Goal: Task Accomplishment & Management: Complete application form

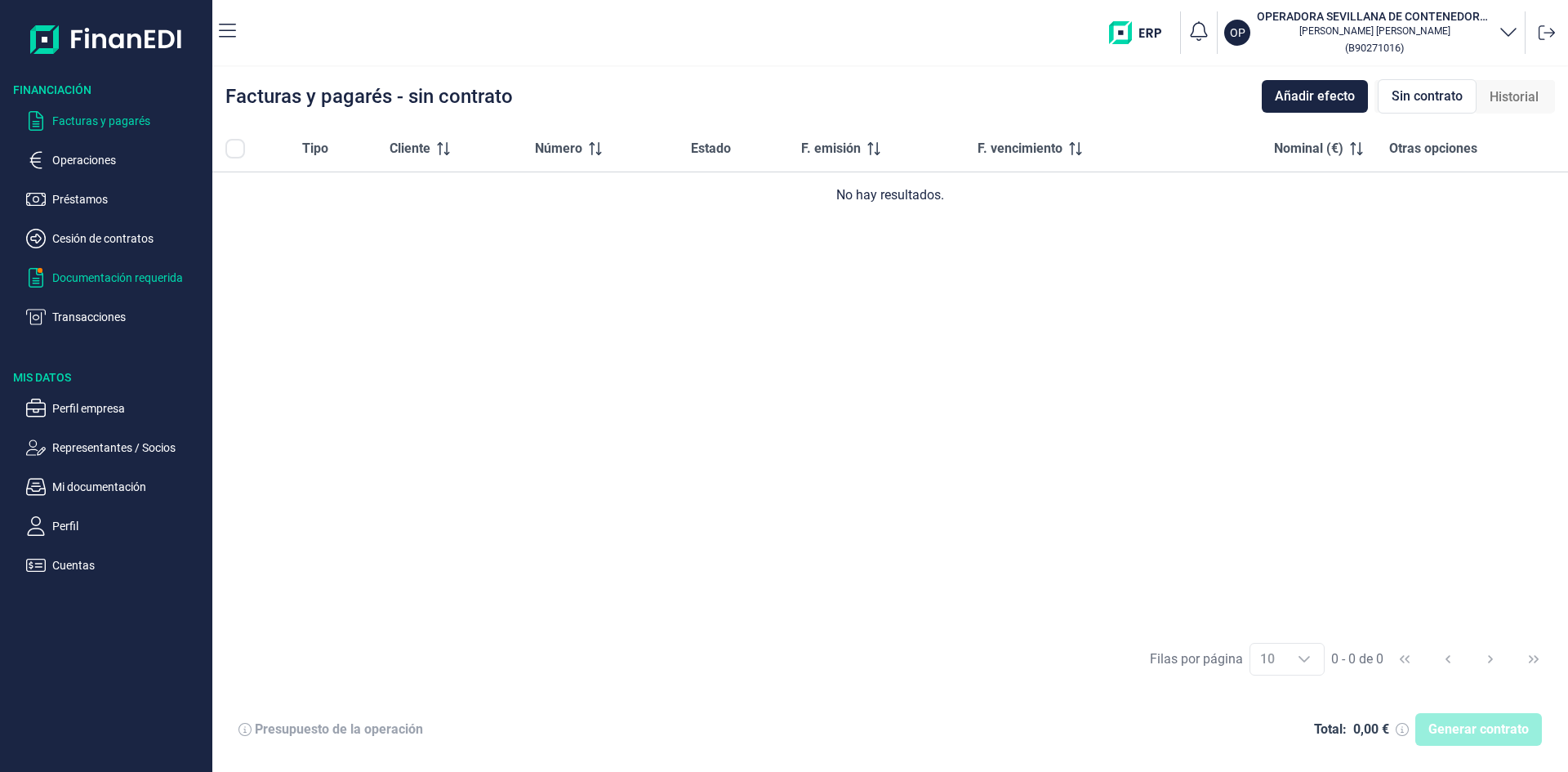
click at [97, 279] on p "Documentación requerida" at bounding box center [129, 277] width 154 height 19
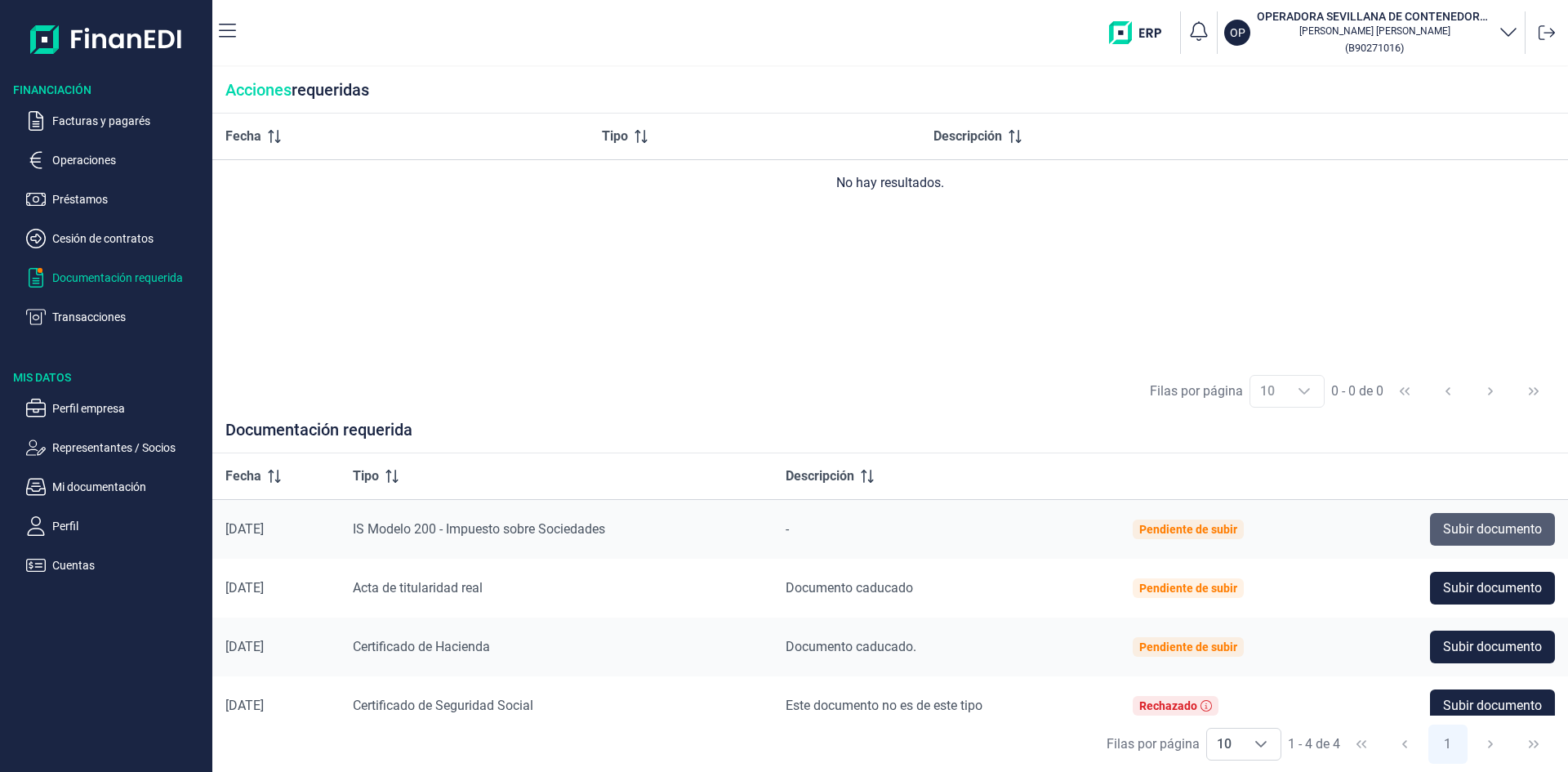
click at [1451, 529] on span "Subir documento" at bounding box center [1492, 529] width 98 height 19
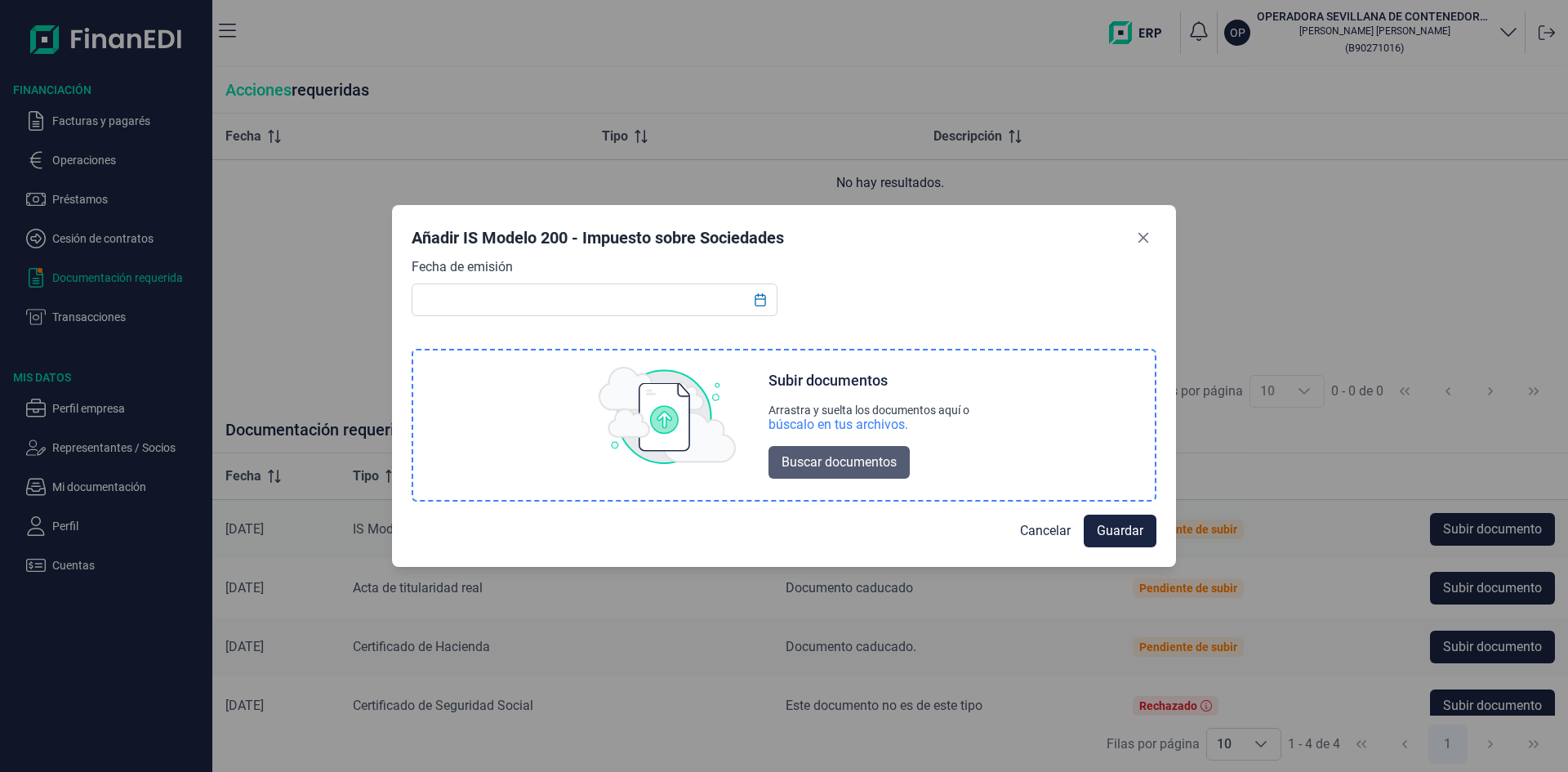
click at [800, 462] on span "Buscar documentos" at bounding box center [839, 462] width 115 height 19
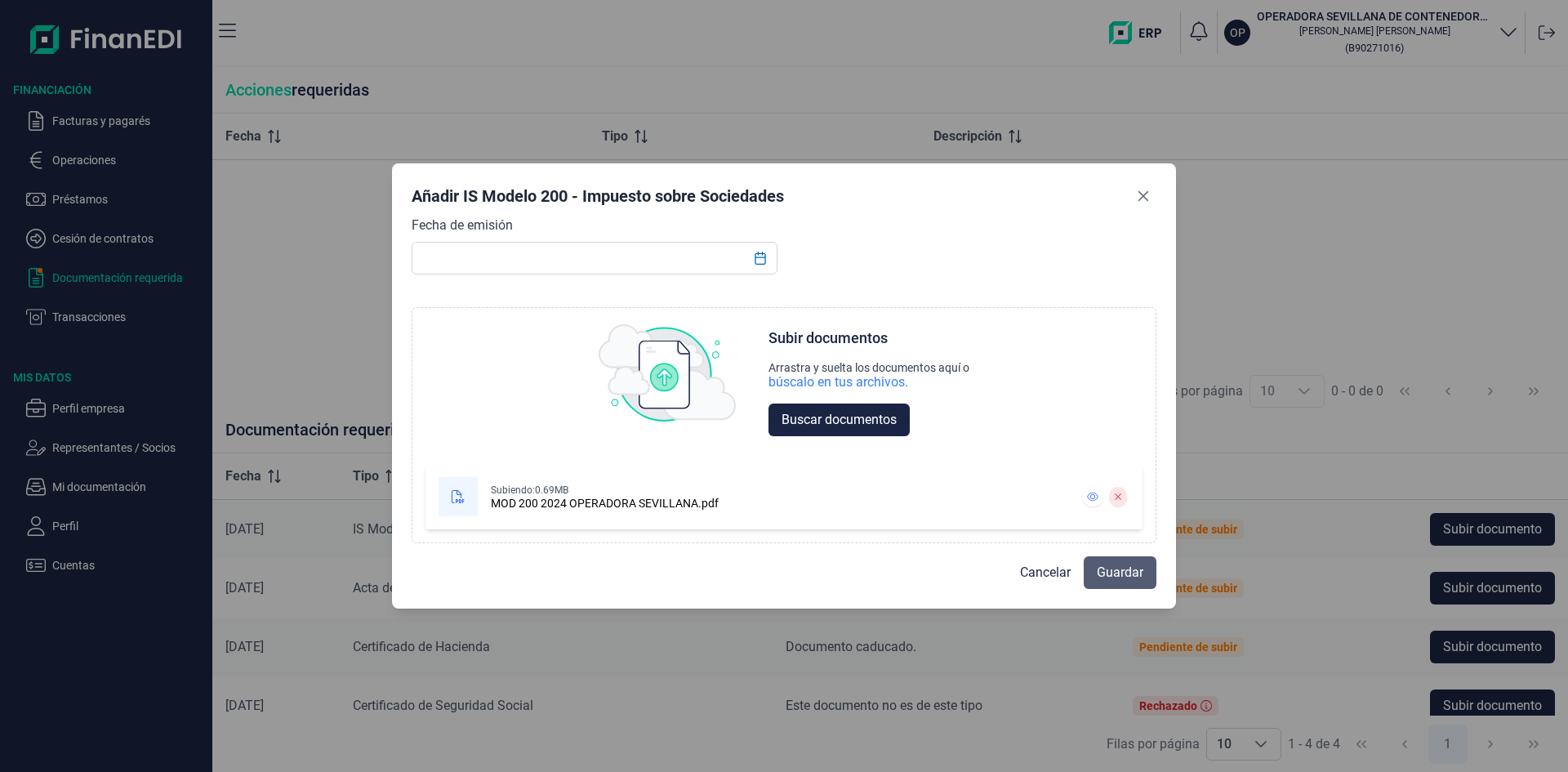
click at [1111, 580] on span "Guardar" at bounding box center [1119, 572] width 47 height 19
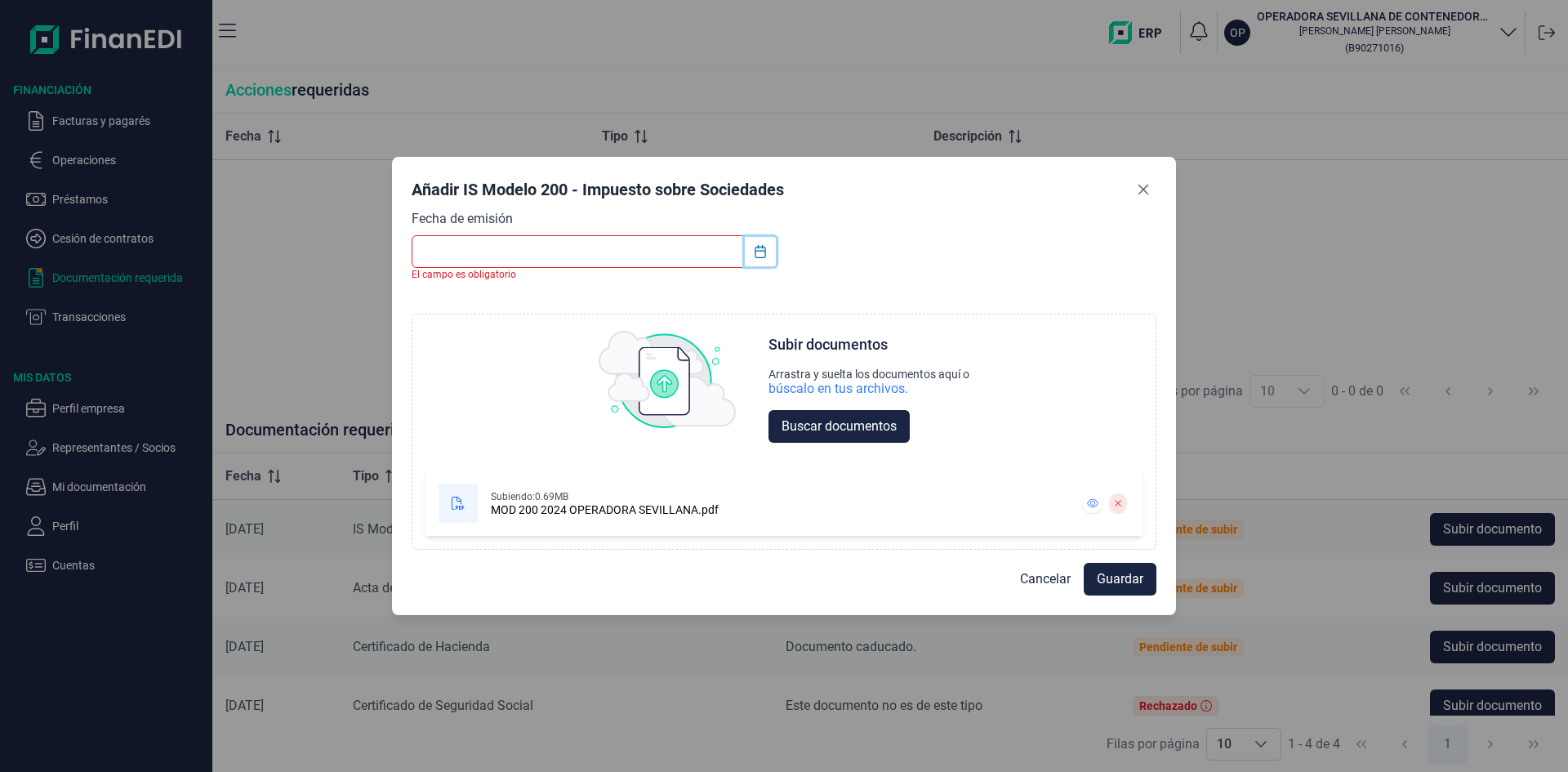
click at [761, 256] on icon "Choose Date" at bounding box center [760, 251] width 13 height 13
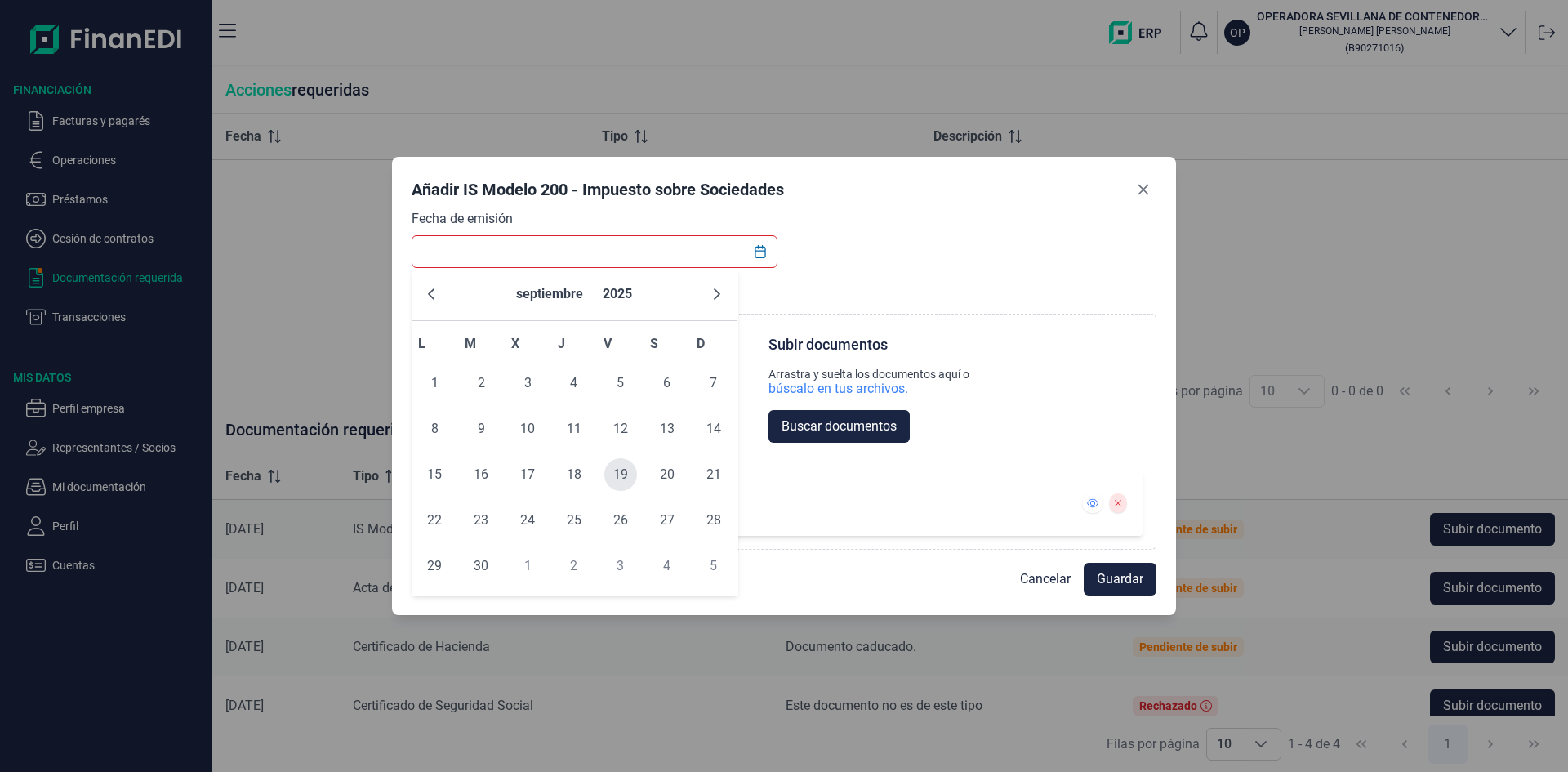
click at [618, 473] on span "19" at bounding box center [621, 475] width 33 height 33
type input "[DATE]"
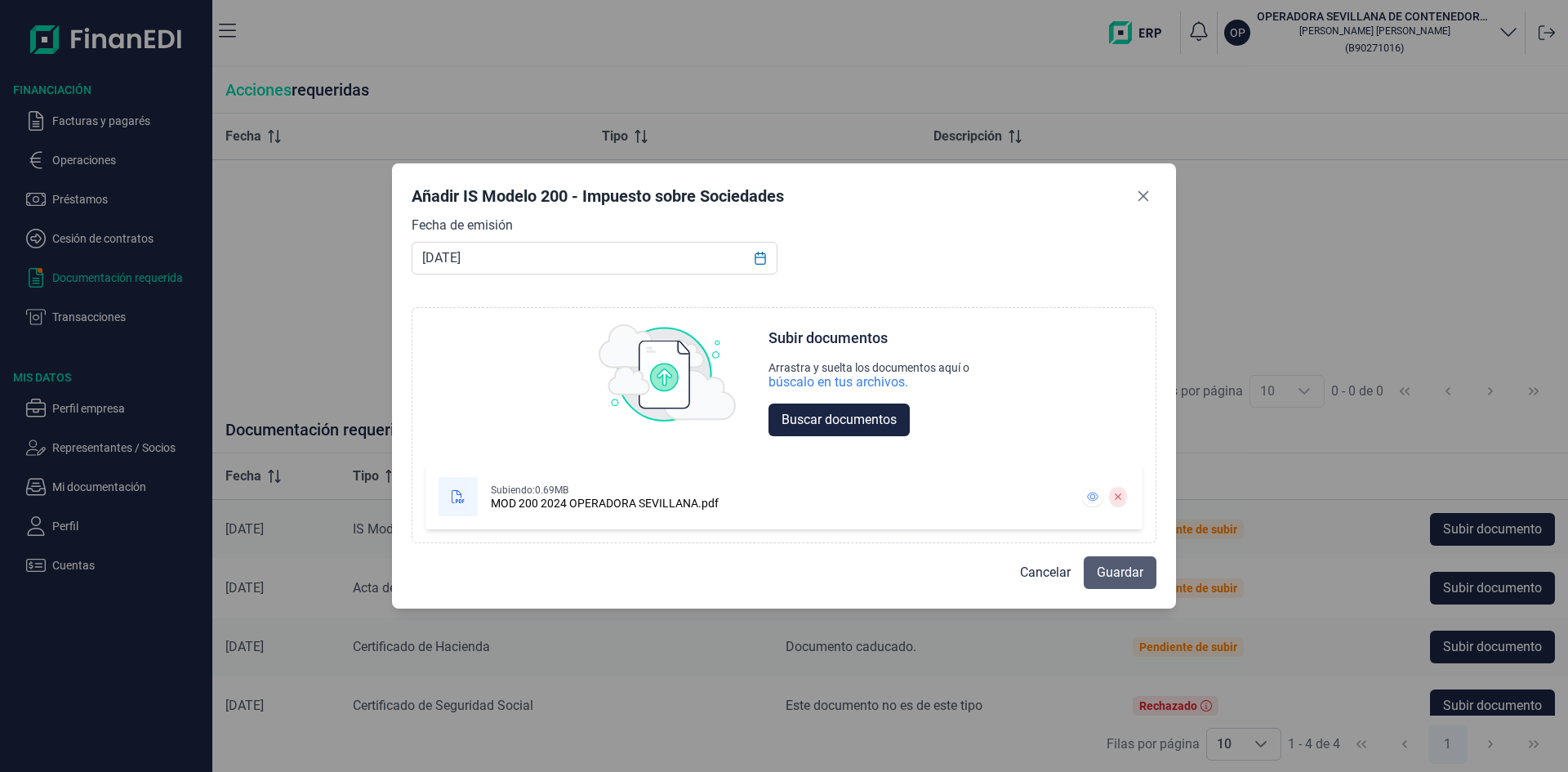
click at [1109, 574] on span "Guardar" at bounding box center [1119, 572] width 47 height 19
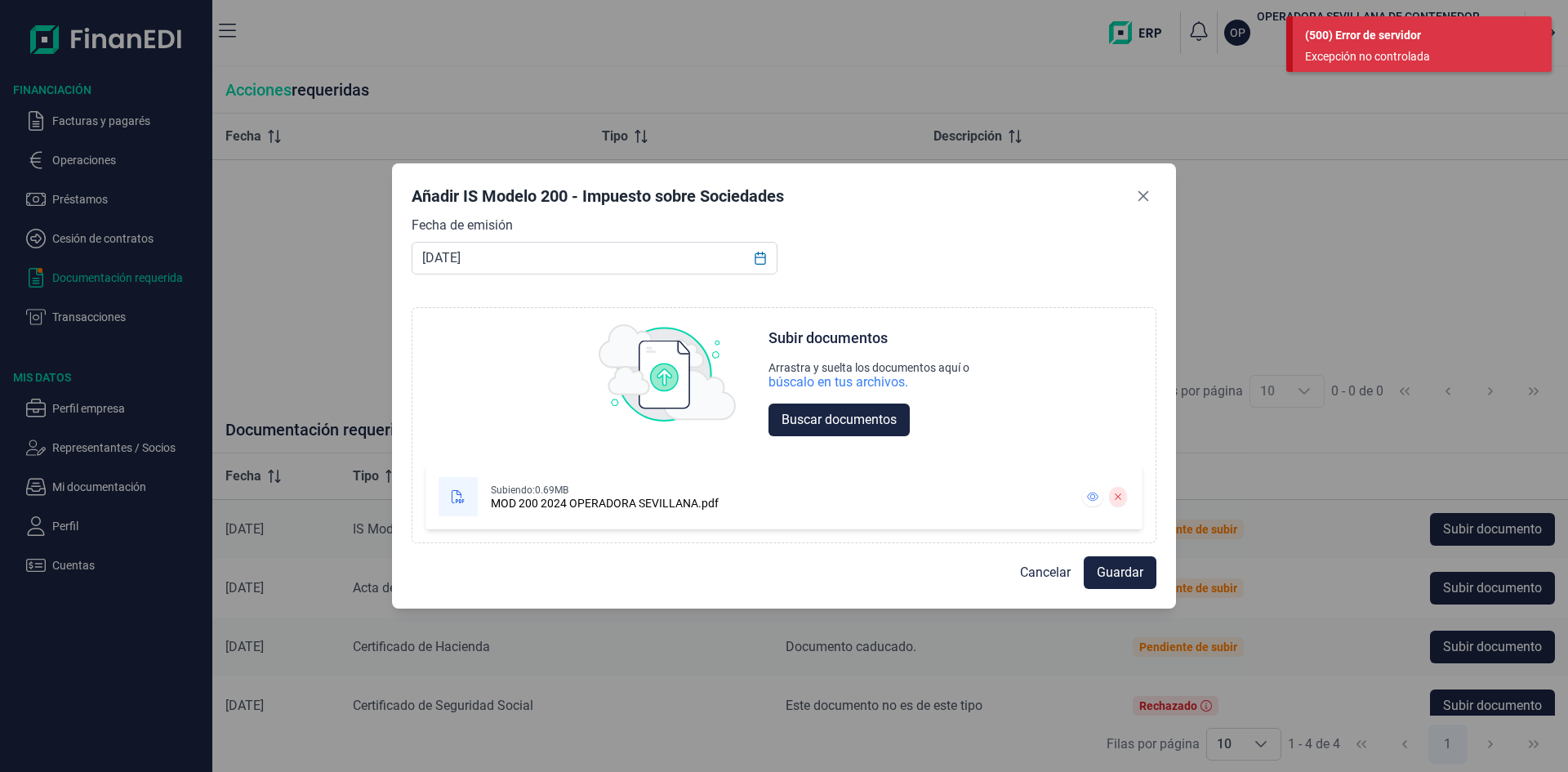
click at [1348, 55] on div "Excepción no controlada" at bounding box center [1415, 56] width 222 height 17
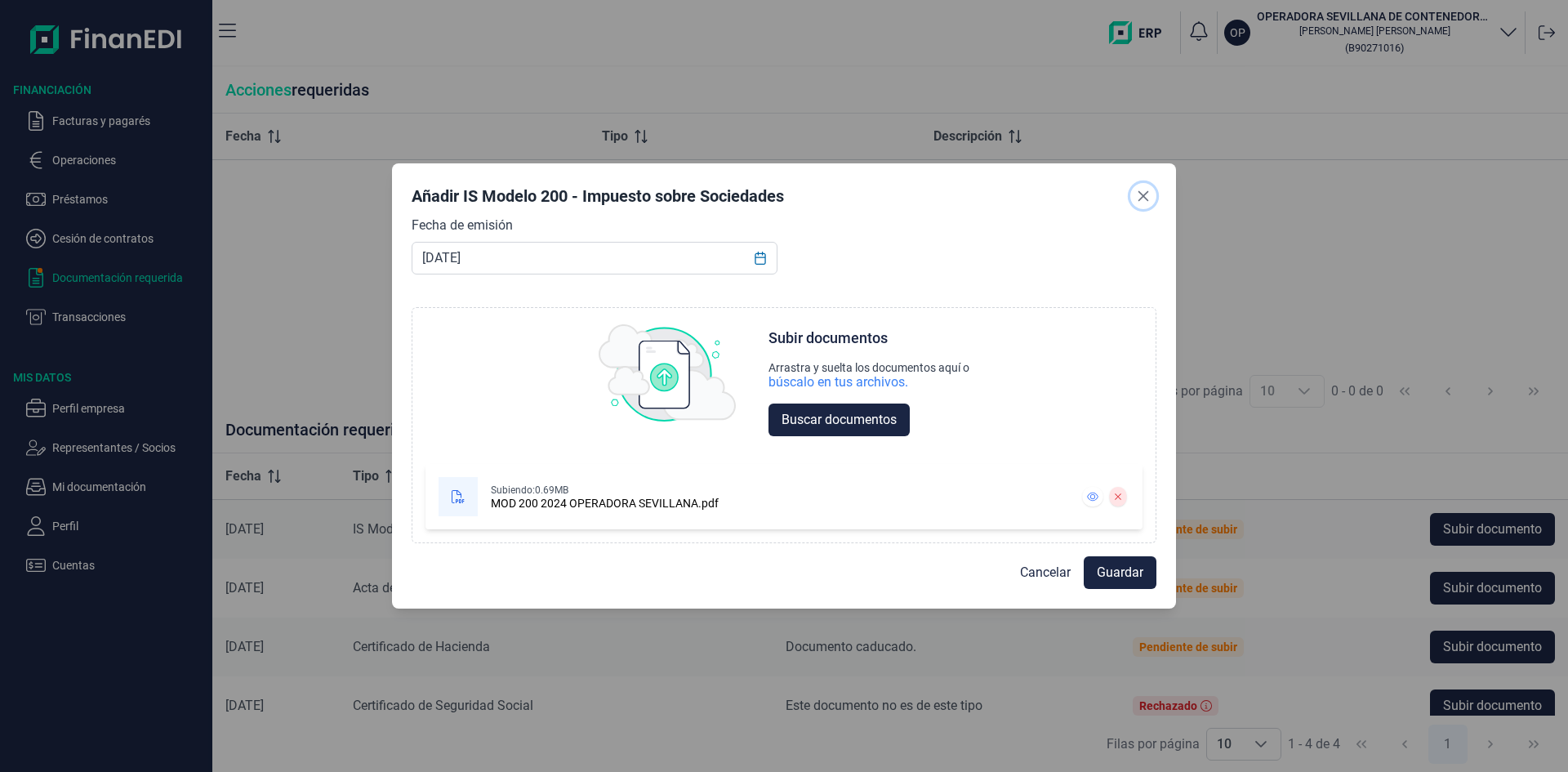
click at [1144, 196] on icon "Close" at bounding box center [1144, 196] width 11 height 11
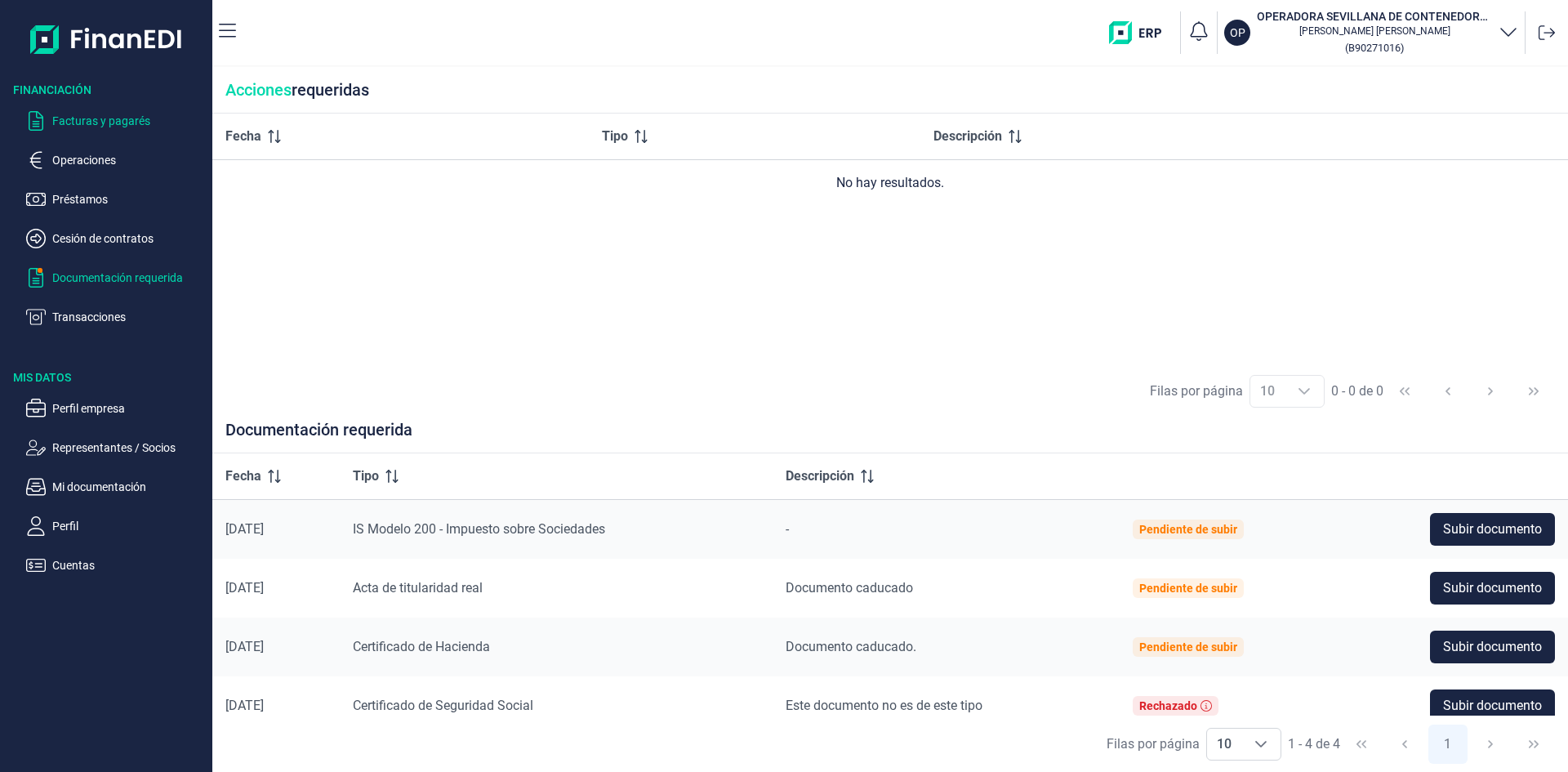
click at [109, 122] on p "Facturas y pagarés" at bounding box center [129, 121] width 154 height 19
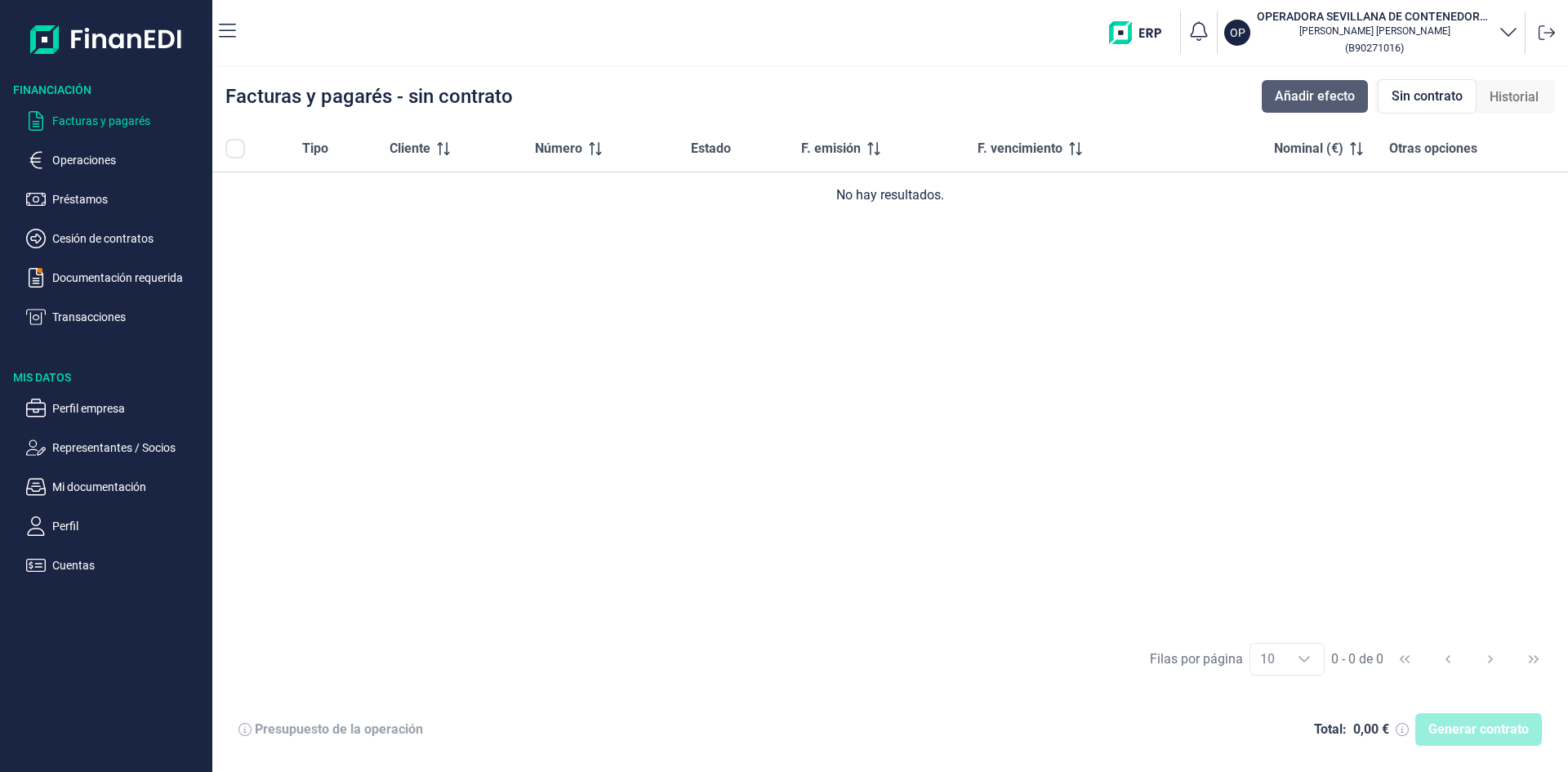
click at [1303, 95] on span "Añadir efecto" at bounding box center [1314, 96] width 80 height 19
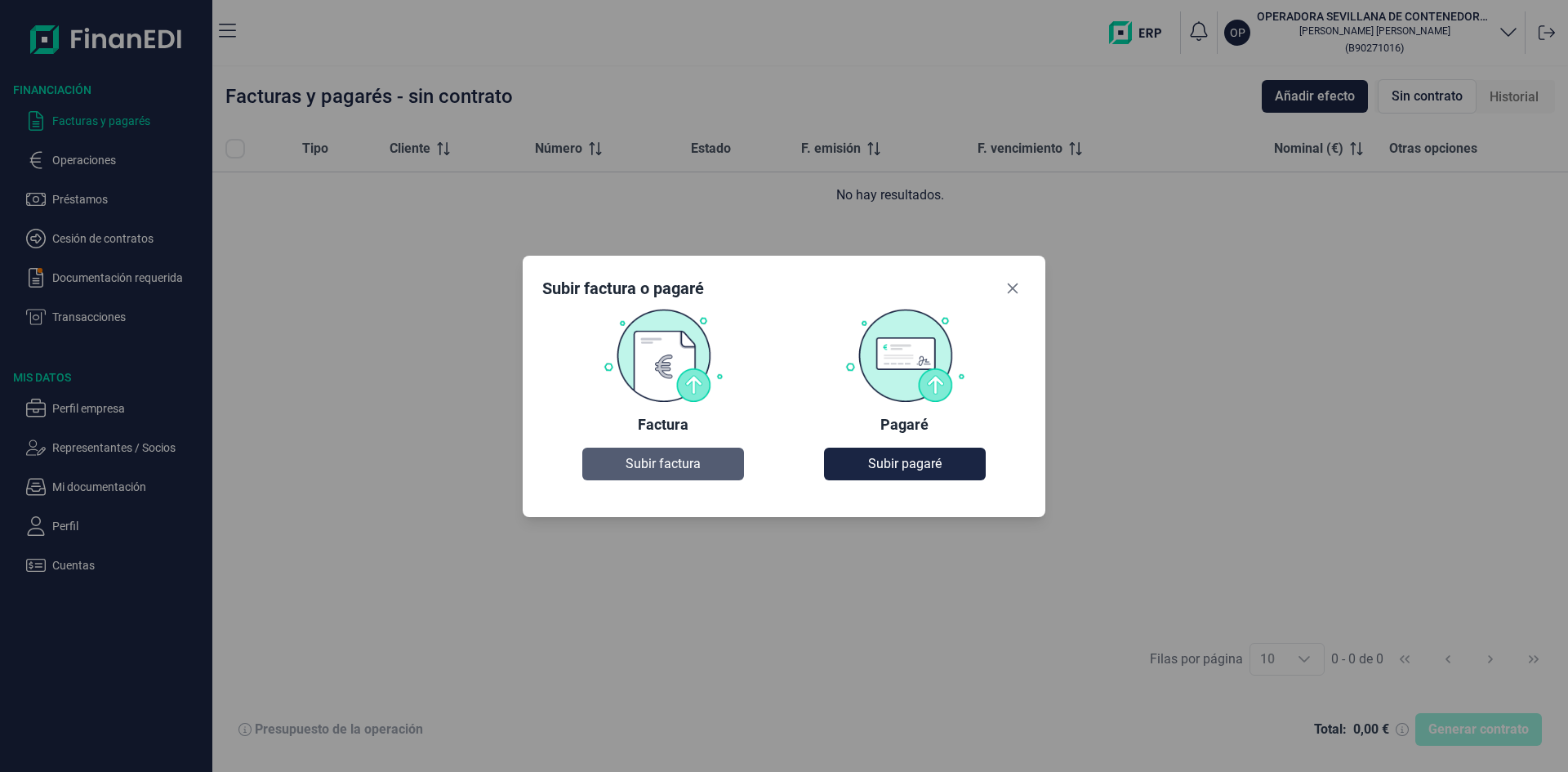
click at [680, 471] on span "Subir factura" at bounding box center [663, 464] width 75 height 19
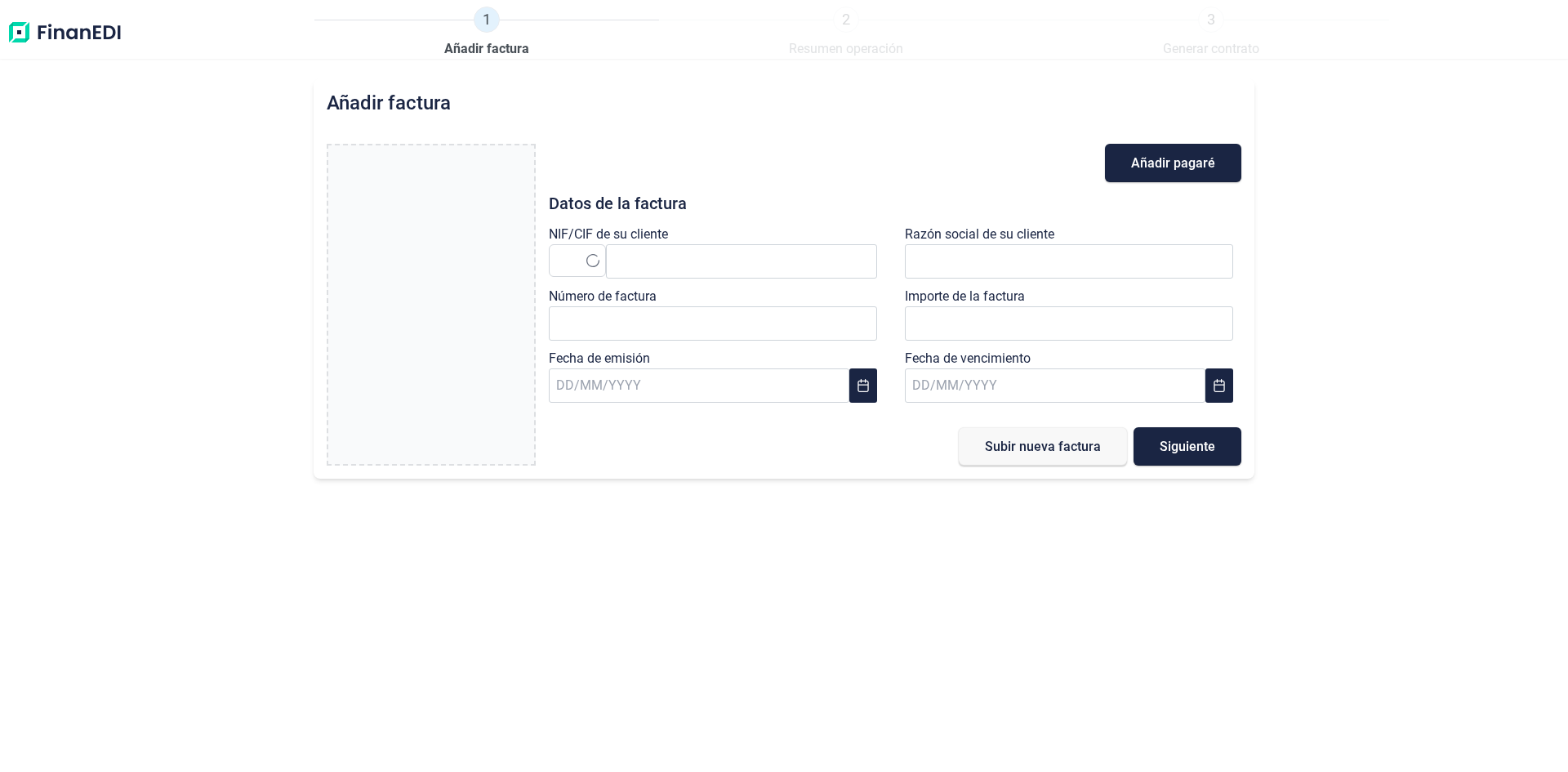
type input "0,00 €"
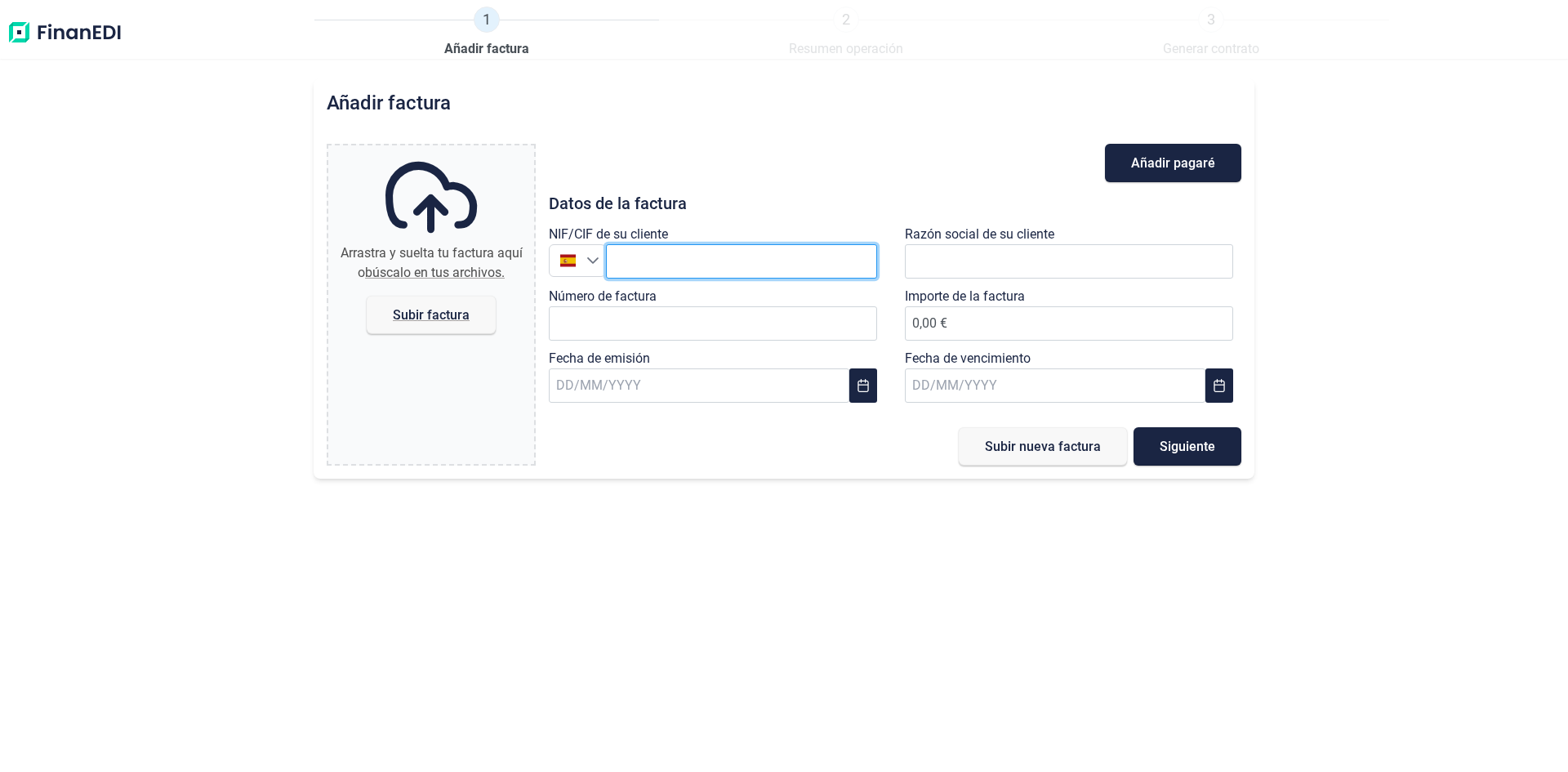
click at [658, 266] on input "text" at bounding box center [741, 260] width 271 height 34
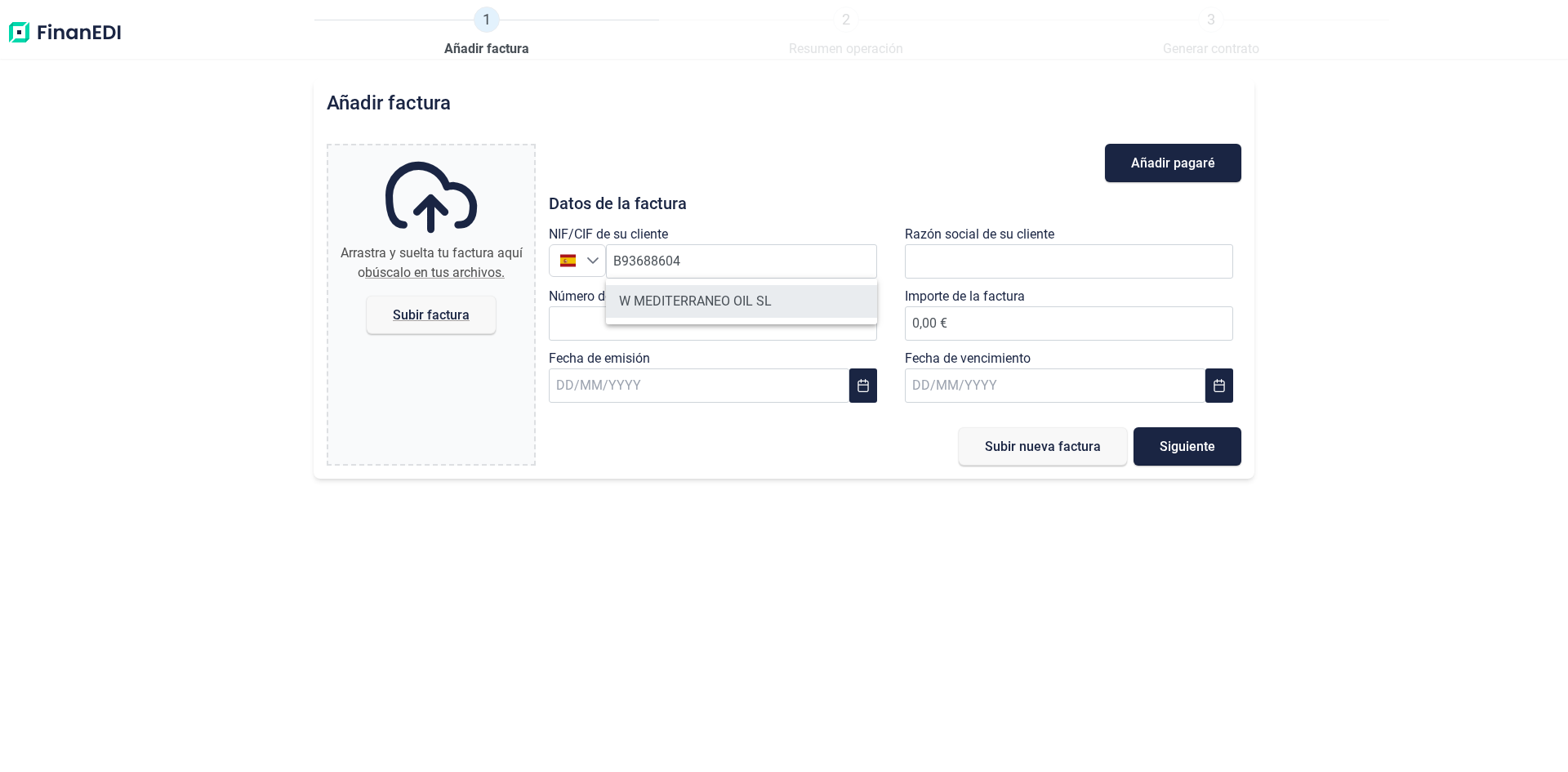
click at [686, 297] on li "W MEDITERRANEO OIL SL" at bounding box center [741, 302] width 271 height 33
type input "B93688604"
type input "W MEDITERRANEO OIL SL"
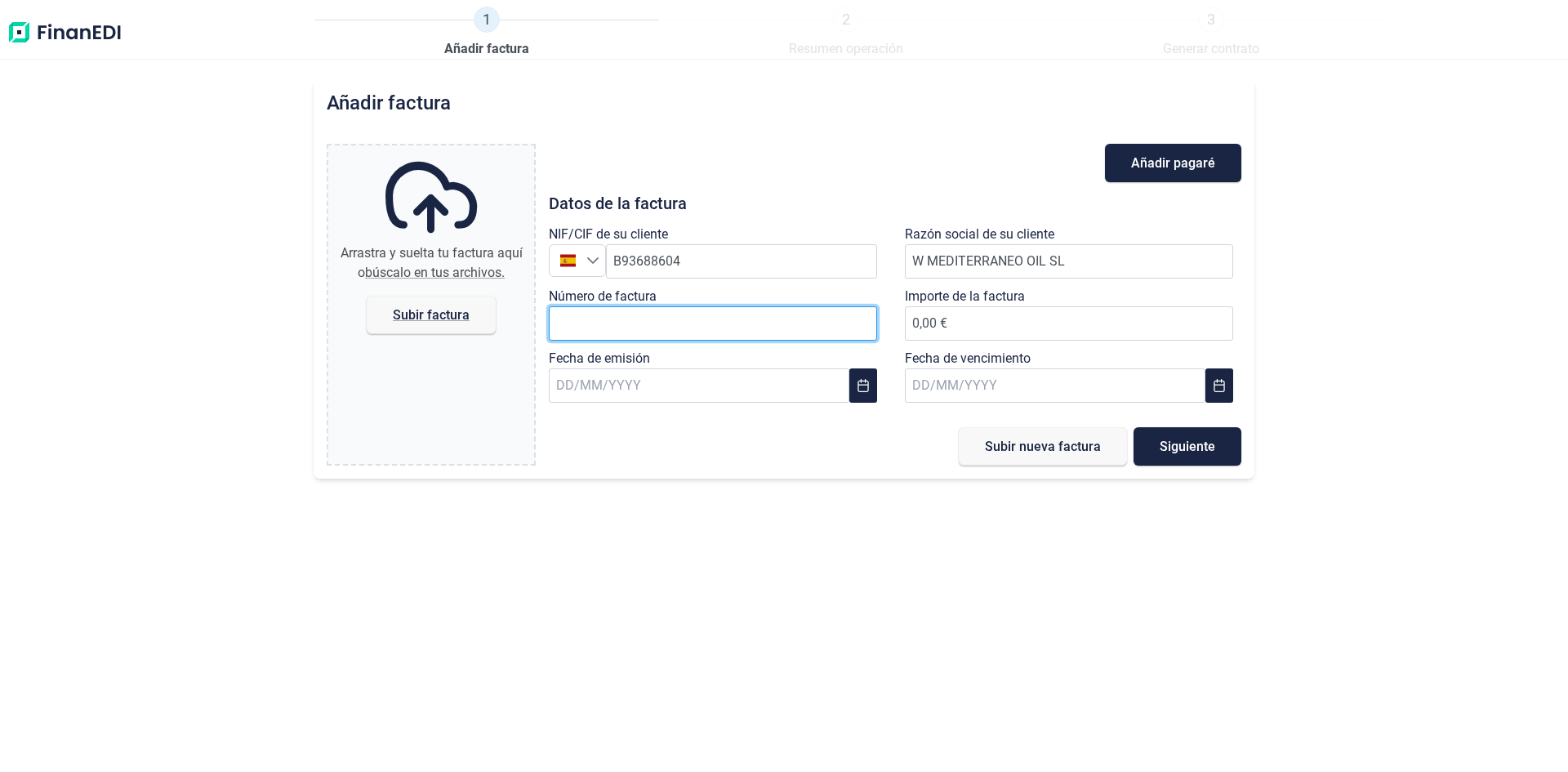
paste input "2025/00008"
type input "2025/00008"
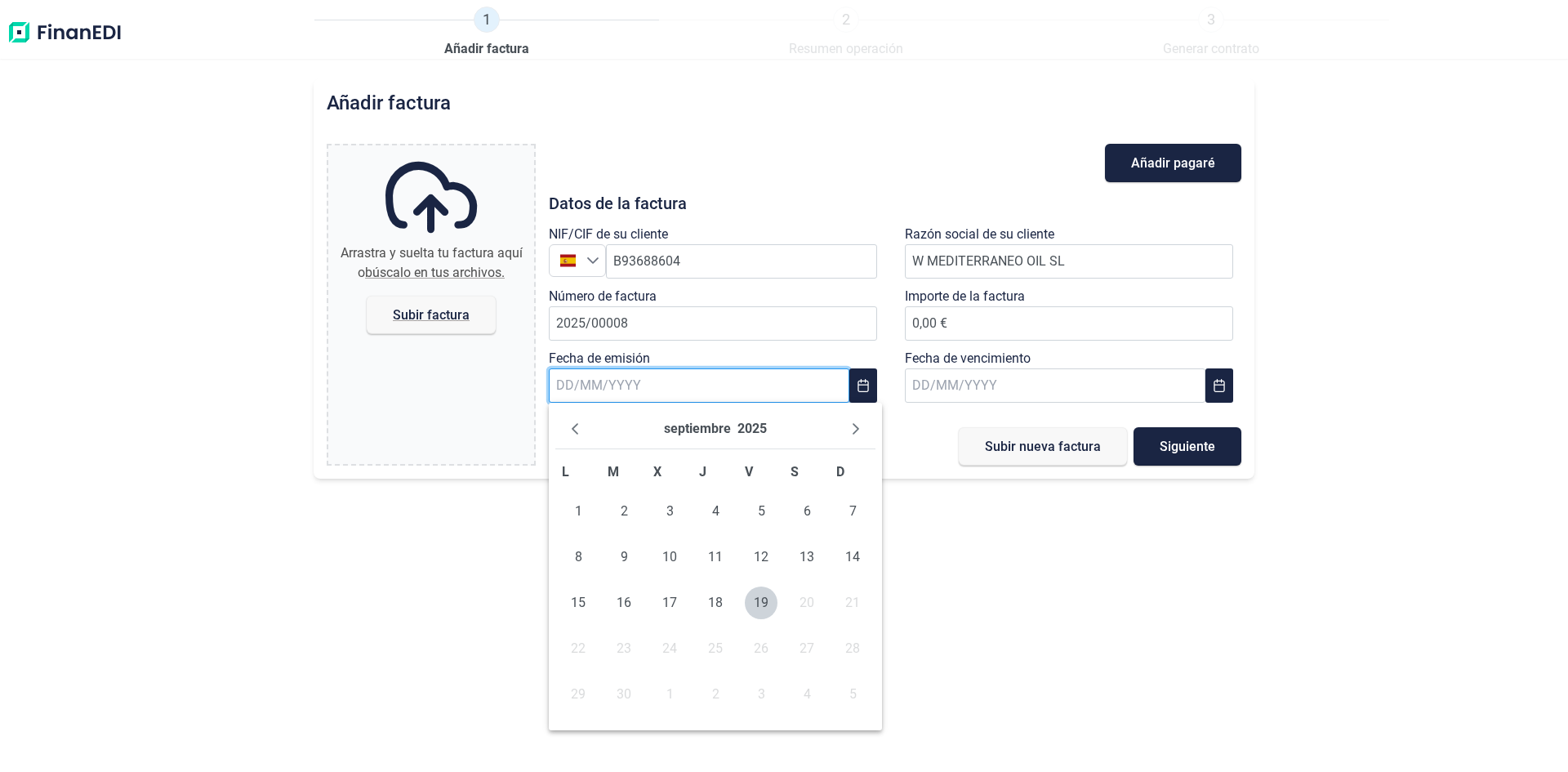
click at [591, 394] on input "text" at bounding box center [699, 385] width 301 height 34
click at [578, 427] on icon "Previous Month" at bounding box center [575, 429] width 13 height 13
click at [716, 513] on td "31" at bounding box center [715, 512] width 46 height 46
click at [709, 506] on td "31" at bounding box center [715, 512] width 46 height 46
click at [857, 683] on span "31" at bounding box center [853, 695] width 33 height 33
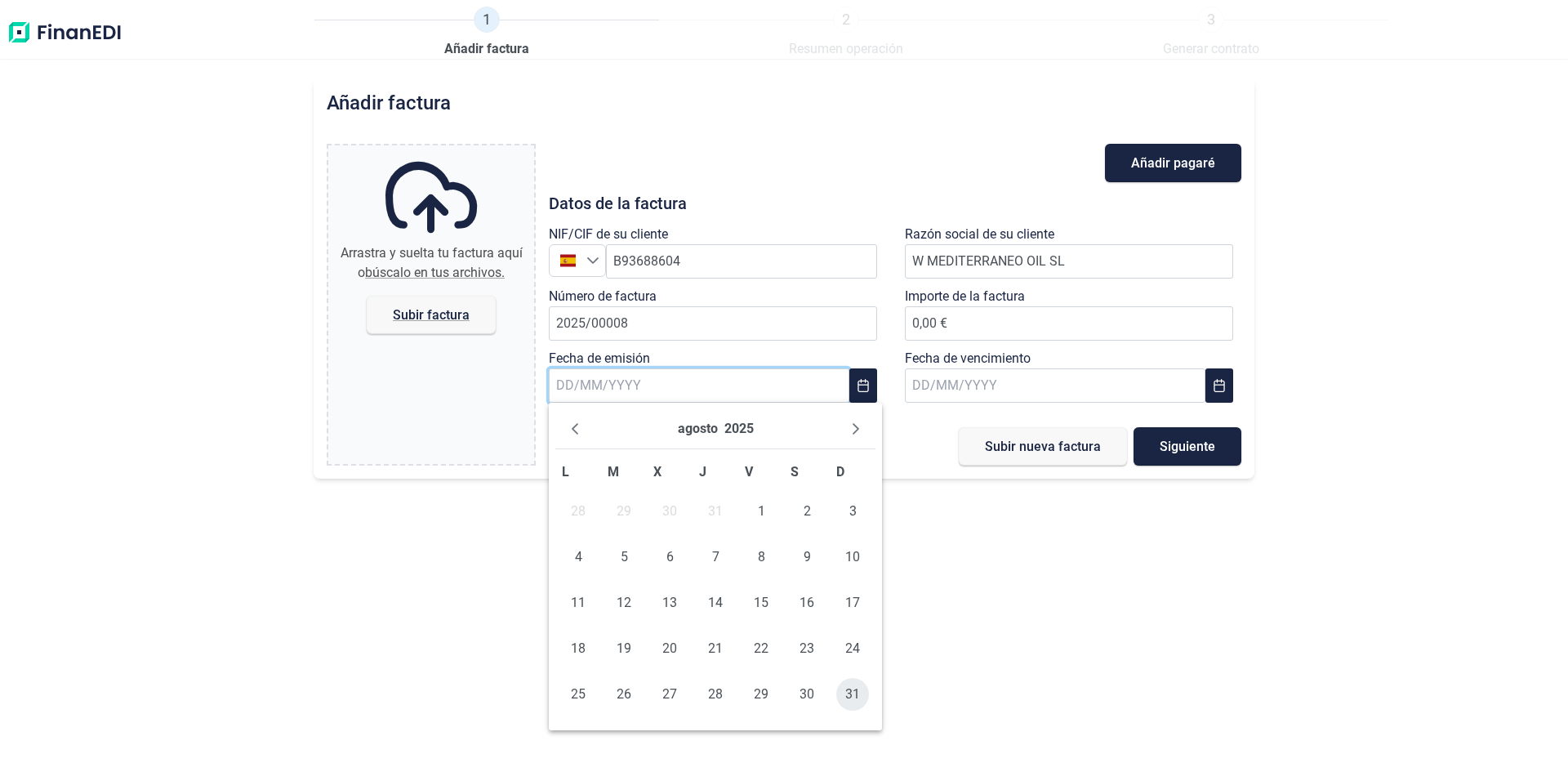
type input "[DATE]"
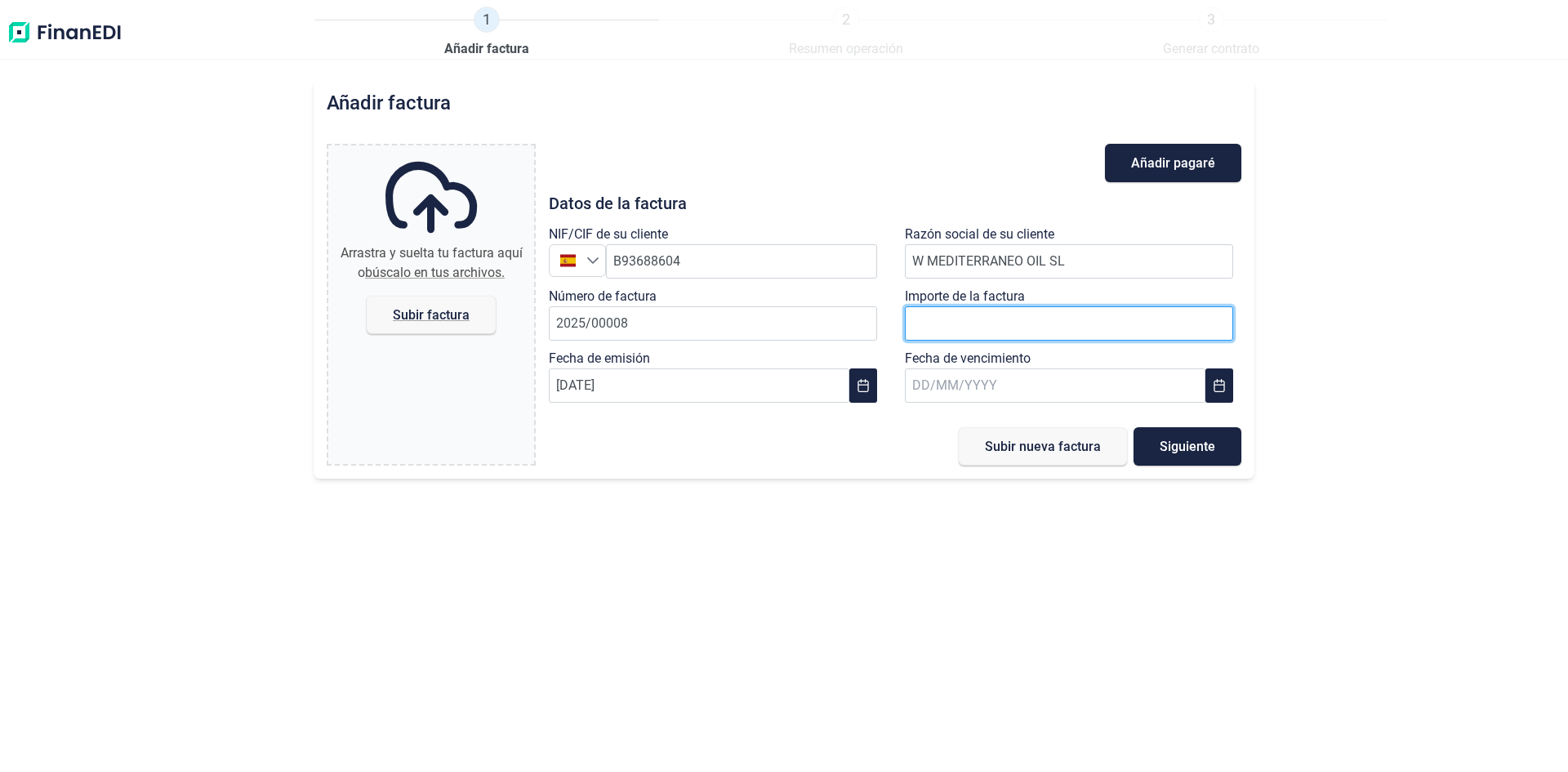
paste input "number"
click at [953, 324] on input "number" at bounding box center [1069, 323] width 328 height 34
type input "25915"
click at [924, 319] on input "25915.40" at bounding box center [1069, 323] width 328 height 34
type input "35.915,40 €"
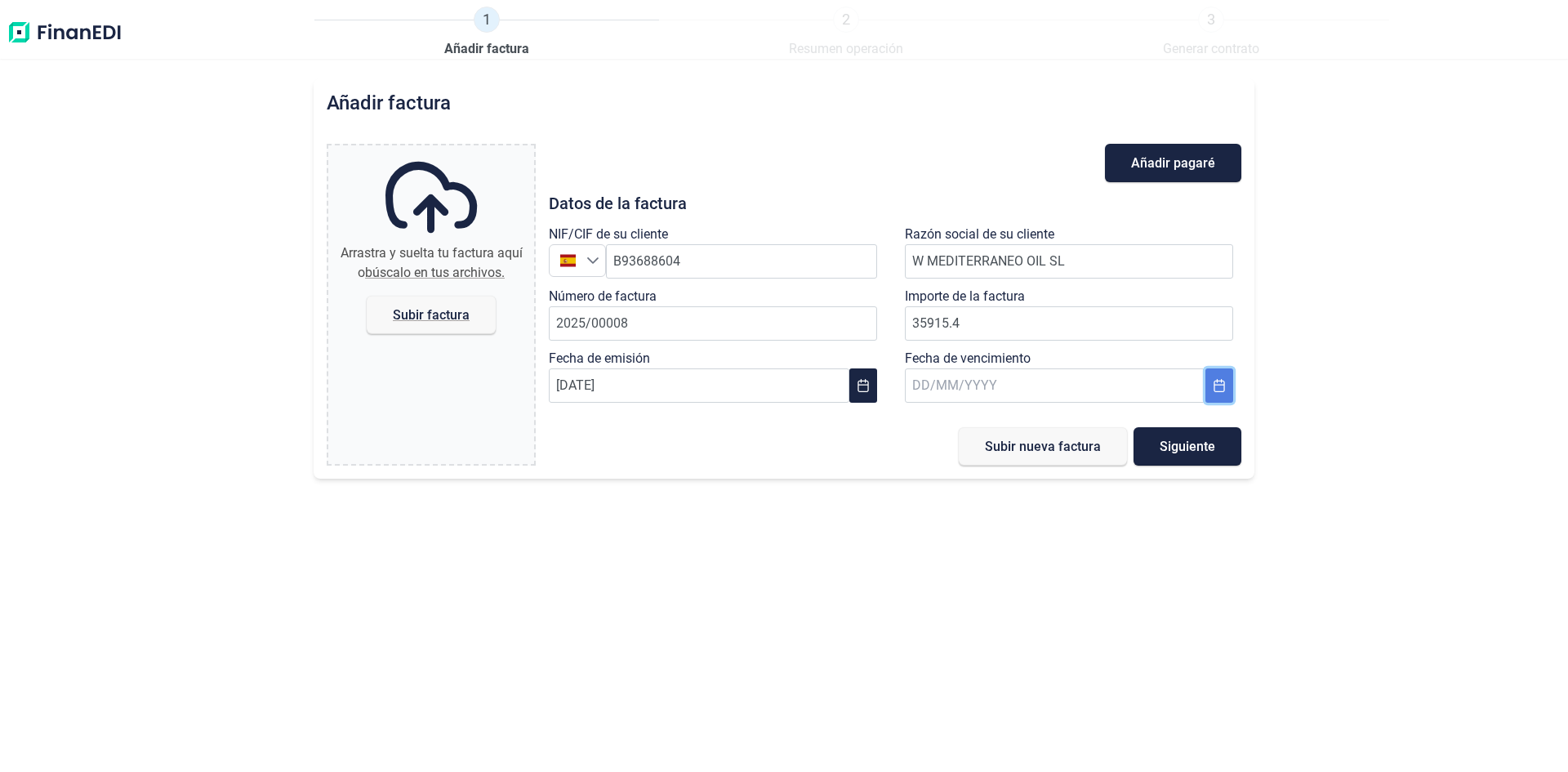
click at [1218, 379] on icon "Choose Date" at bounding box center [1219, 386] width 13 height 13
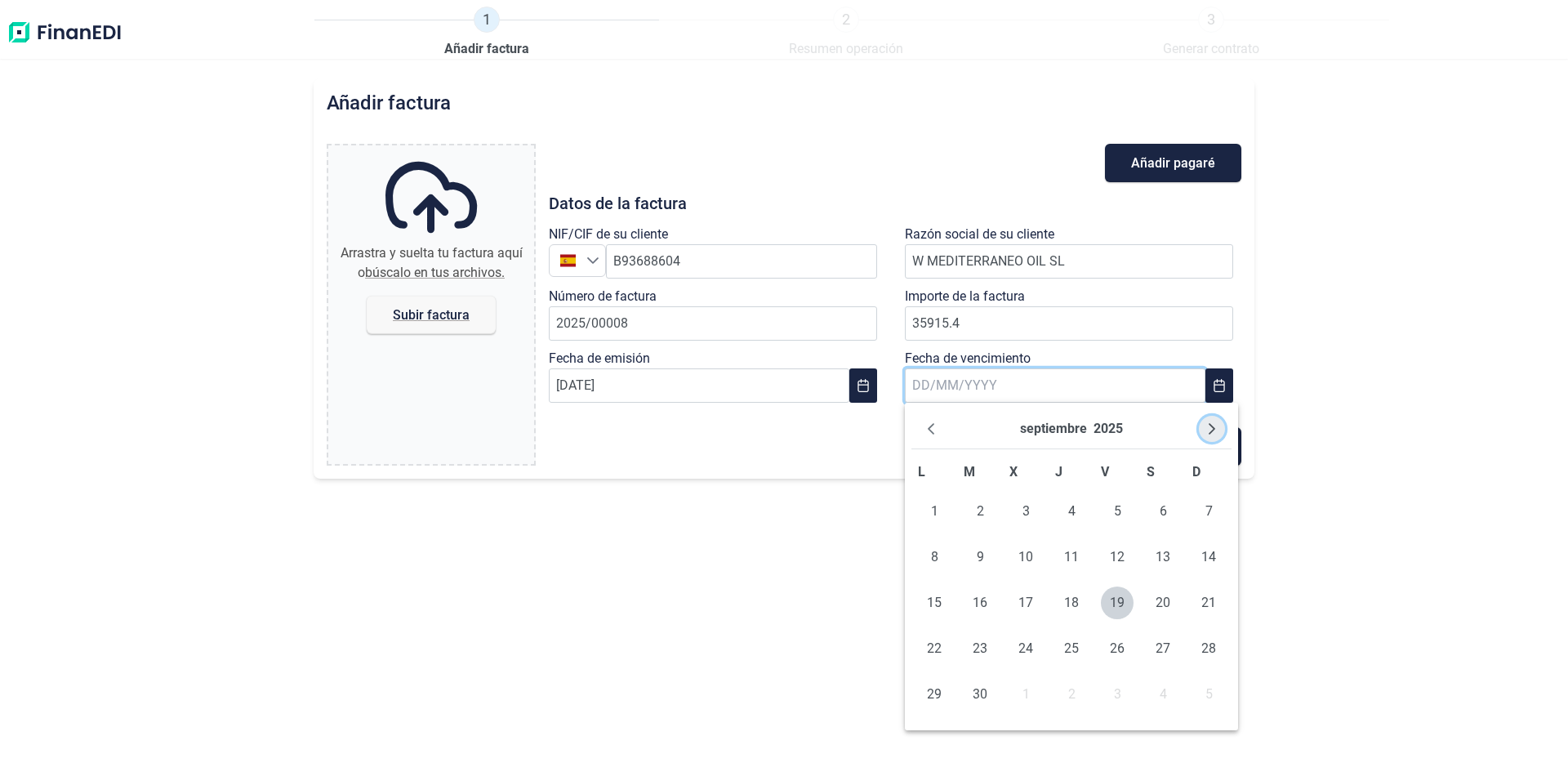
click at [1207, 426] on icon "Next Month" at bounding box center [1211, 429] width 13 height 13
click at [1211, 689] on span "30" at bounding box center [1208, 695] width 33 height 33
type input "[DATE]"
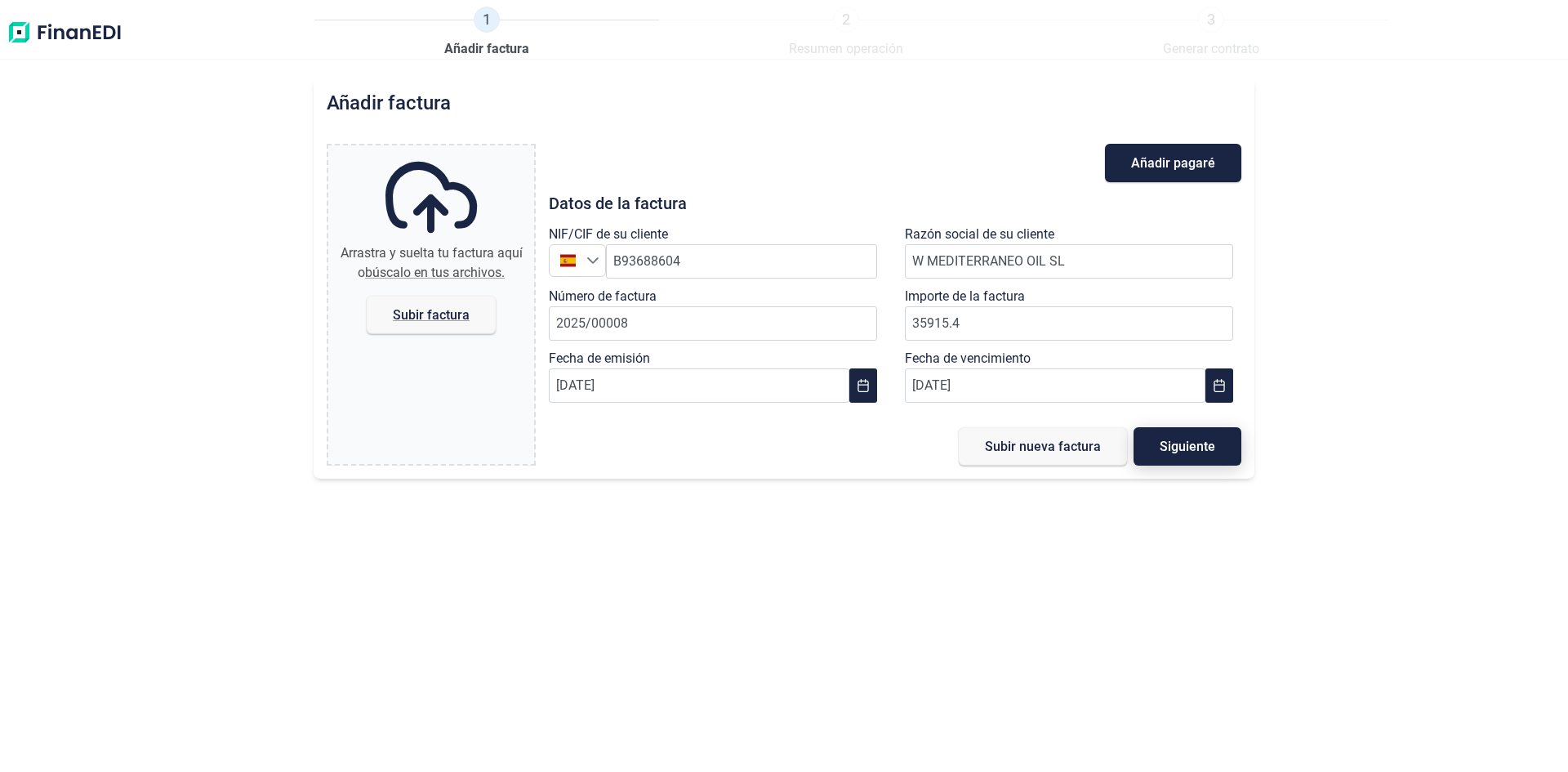
click at [1179, 445] on span "Siguiente" at bounding box center [1187, 446] width 55 height 12
click at [1091, 452] on span "Subir nueva factura" at bounding box center [1043, 446] width 116 height 12
click at [379, 324] on span "Subir factura" at bounding box center [431, 315] width 129 height 39
click at [379, 150] on input "Arrastra y suelta tu factura aquí o búscalo en tus archivos. Subir factura" at bounding box center [431, 147] width 206 height 5
click at [432, 305] on span "Subir factura" at bounding box center [431, 315] width 129 height 39
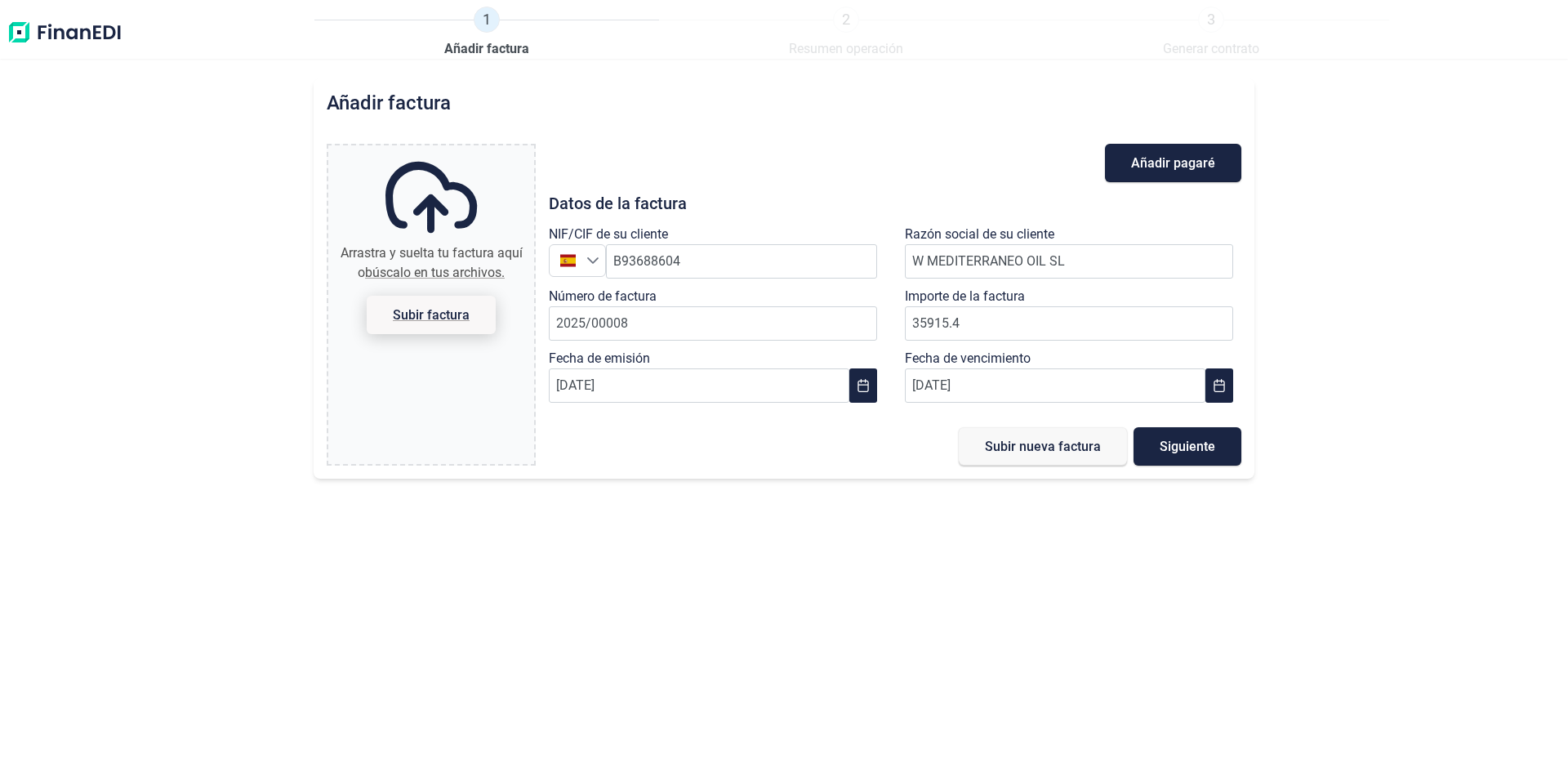
click at [432, 150] on input "Arrastra y suelta tu factura aquí o búscalo en tus archivos. Subir factura" at bounding box center [431, 147] width 206 height 5
type input "C:\fakepath\FACTURA w mediterraneo 08-2025.pdf"
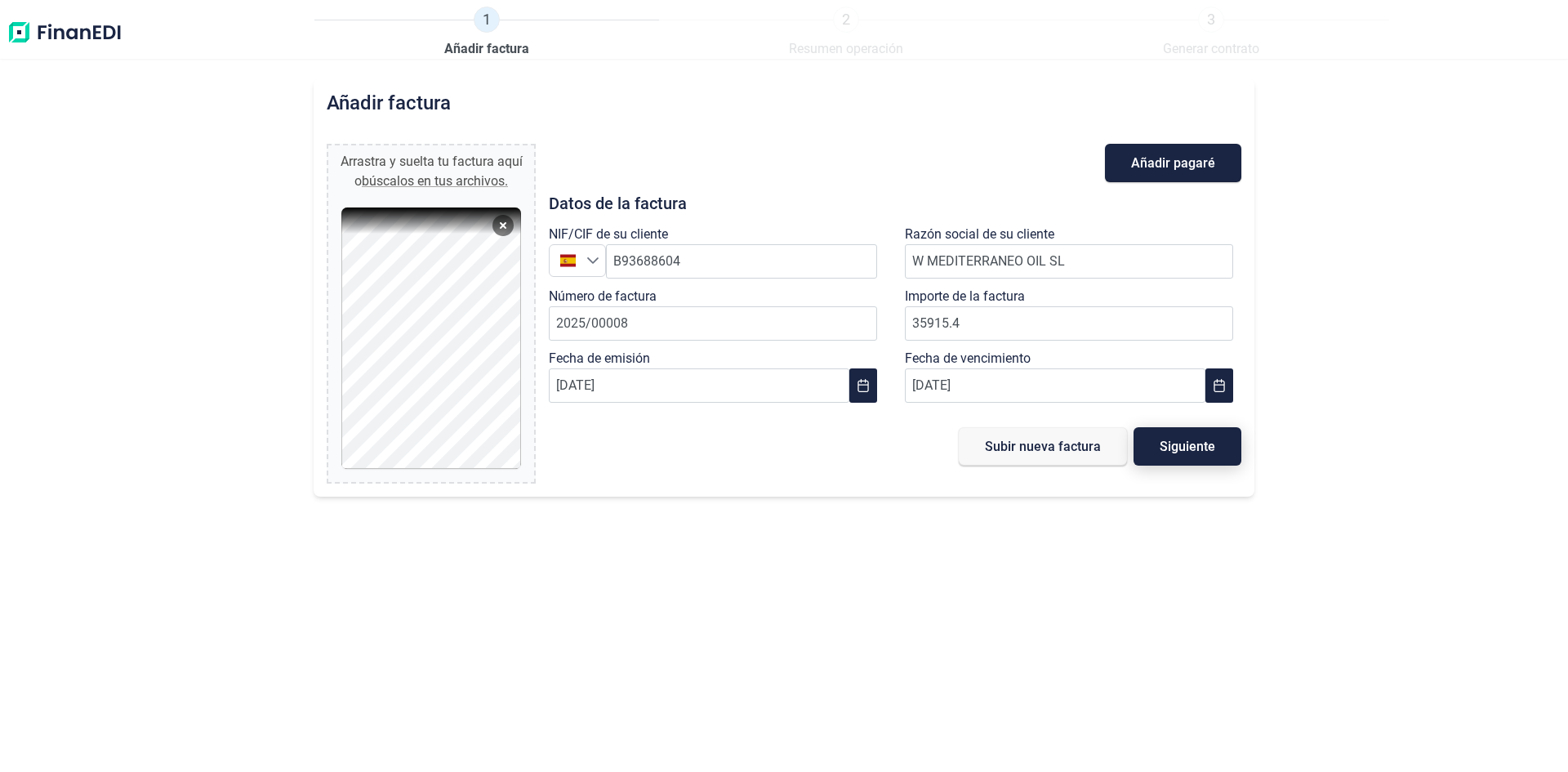
click at [1202, 444] on span "Siguiente" at bounding box center [1187, 446] width 55 height 12
type input "0,00 €"
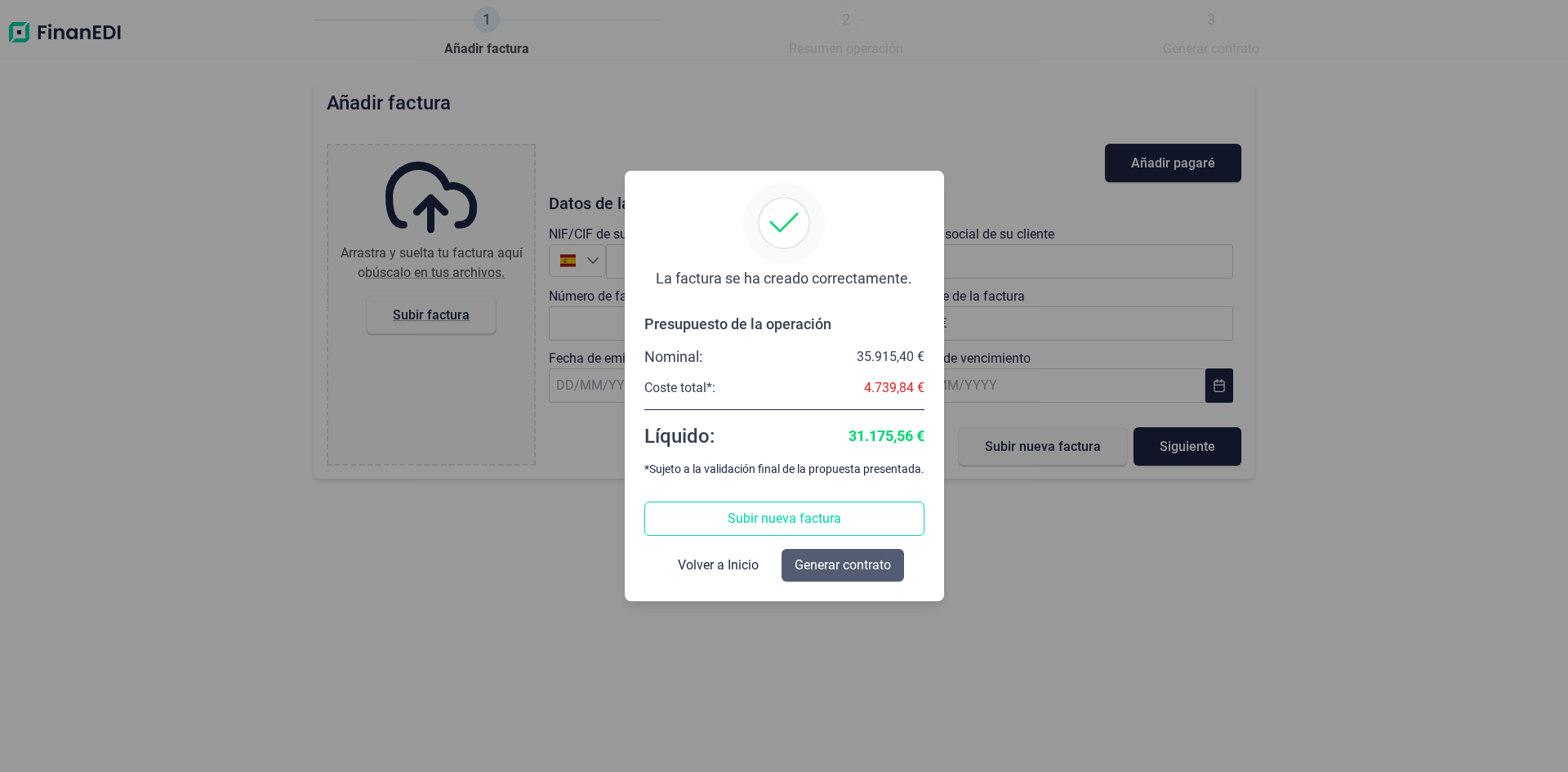
click at [855, 564] on span "Generar contrato" at bounding box center [842, 565] width 97 height 19
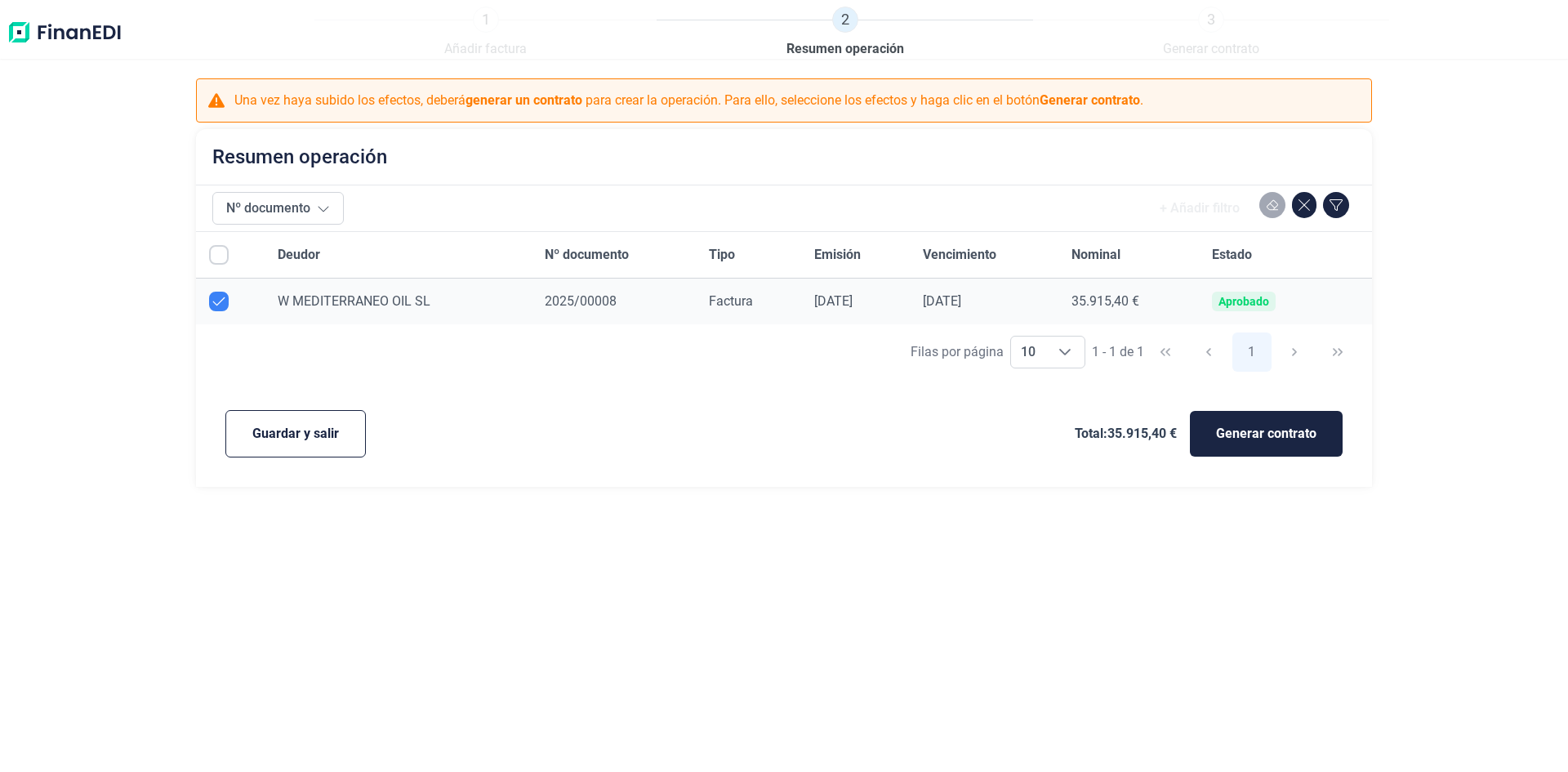
checkbox input "true"
click at [1270, 436] on span "Generar contrato" at bounding box center [1265, 433] width 100 height 19
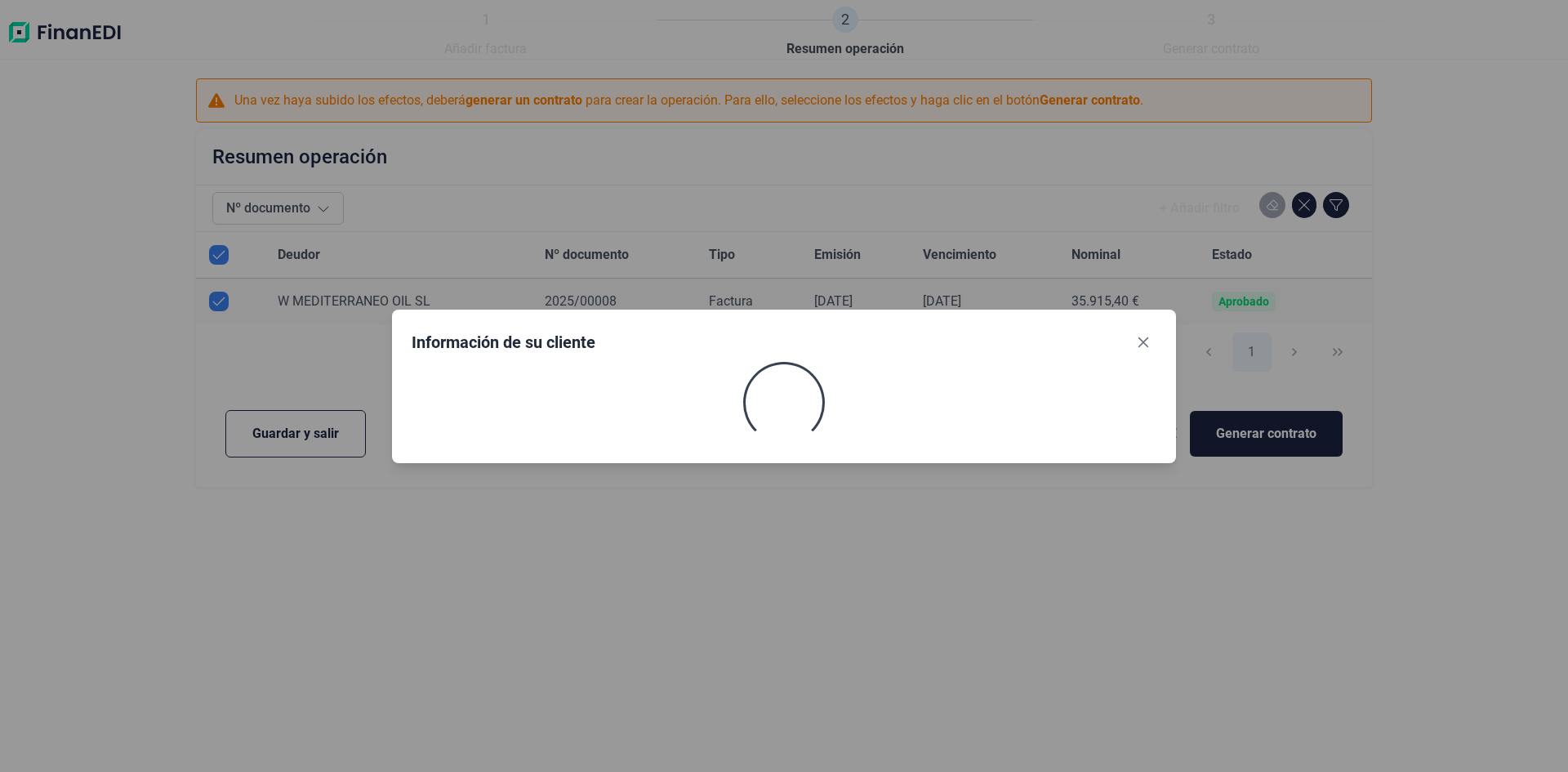
select select "ES"
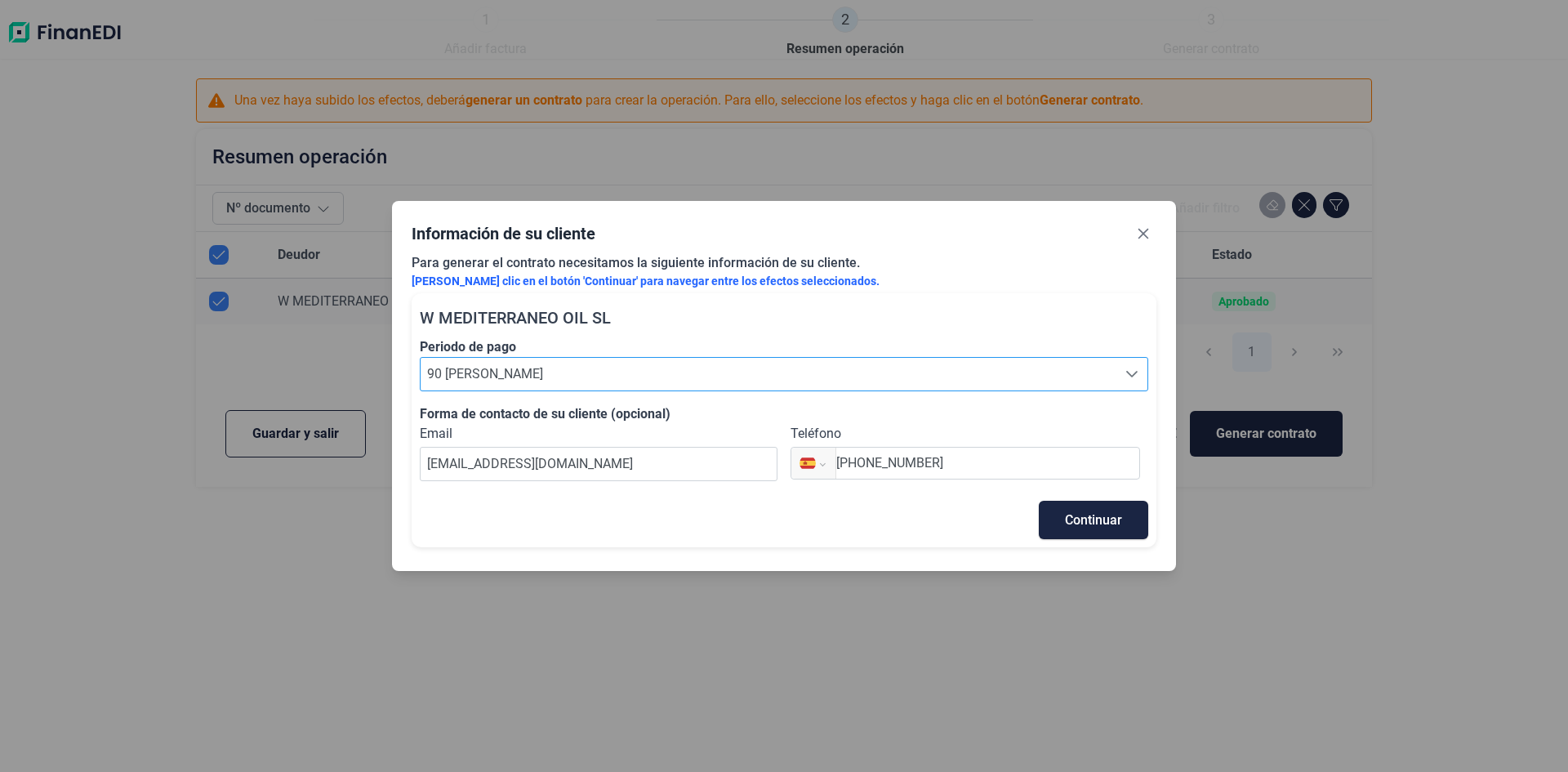
click at [1124, 374] on div "Seleccione el periodo de pago" at bounding box center [1132, 374] width 31 height 33
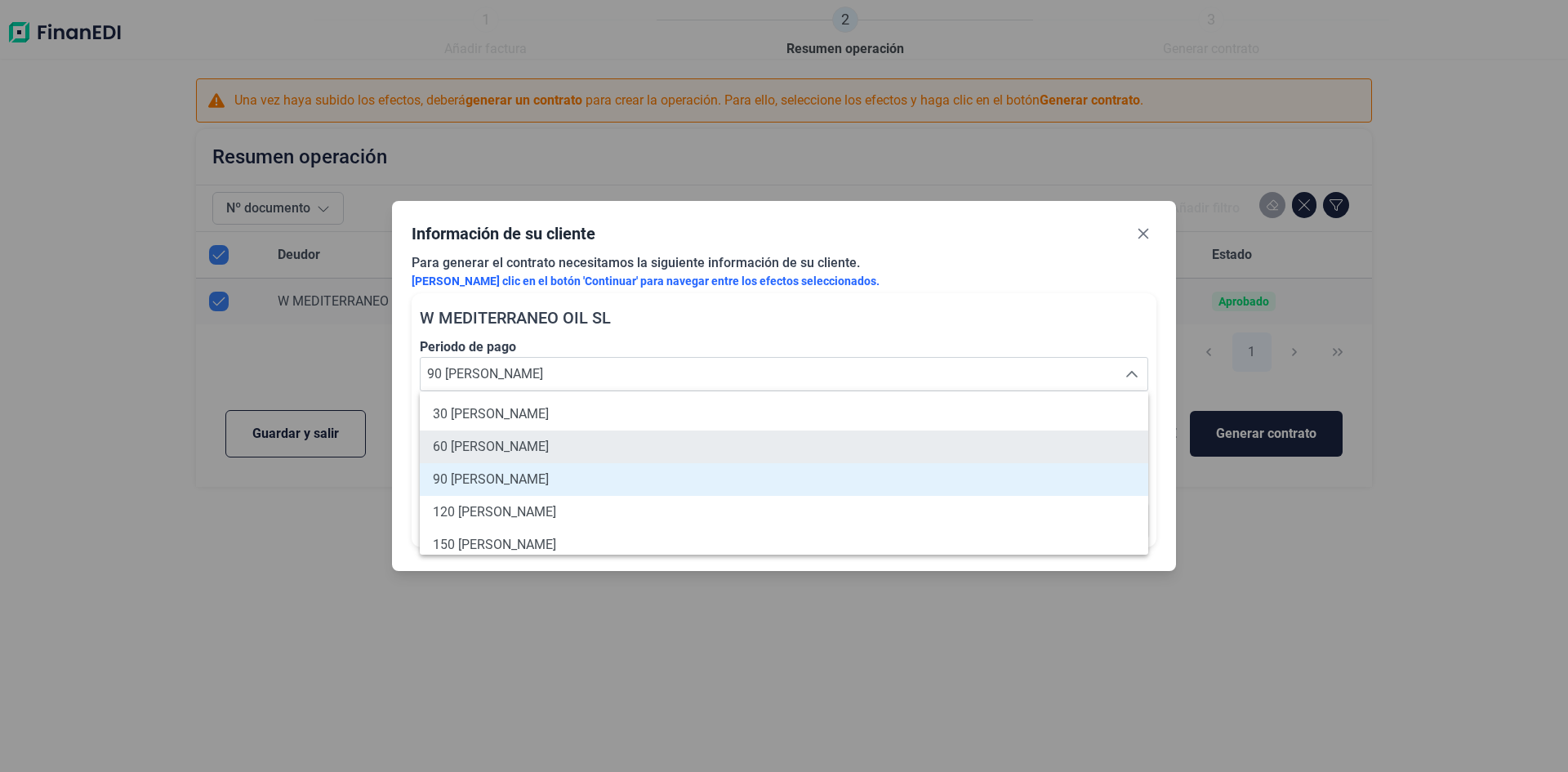
click at [960, 437] on li "60 [PERSON_NAME]" at bounding box center [784, 447] width 728 height 33
type input "60 [PERSON_NAME]"
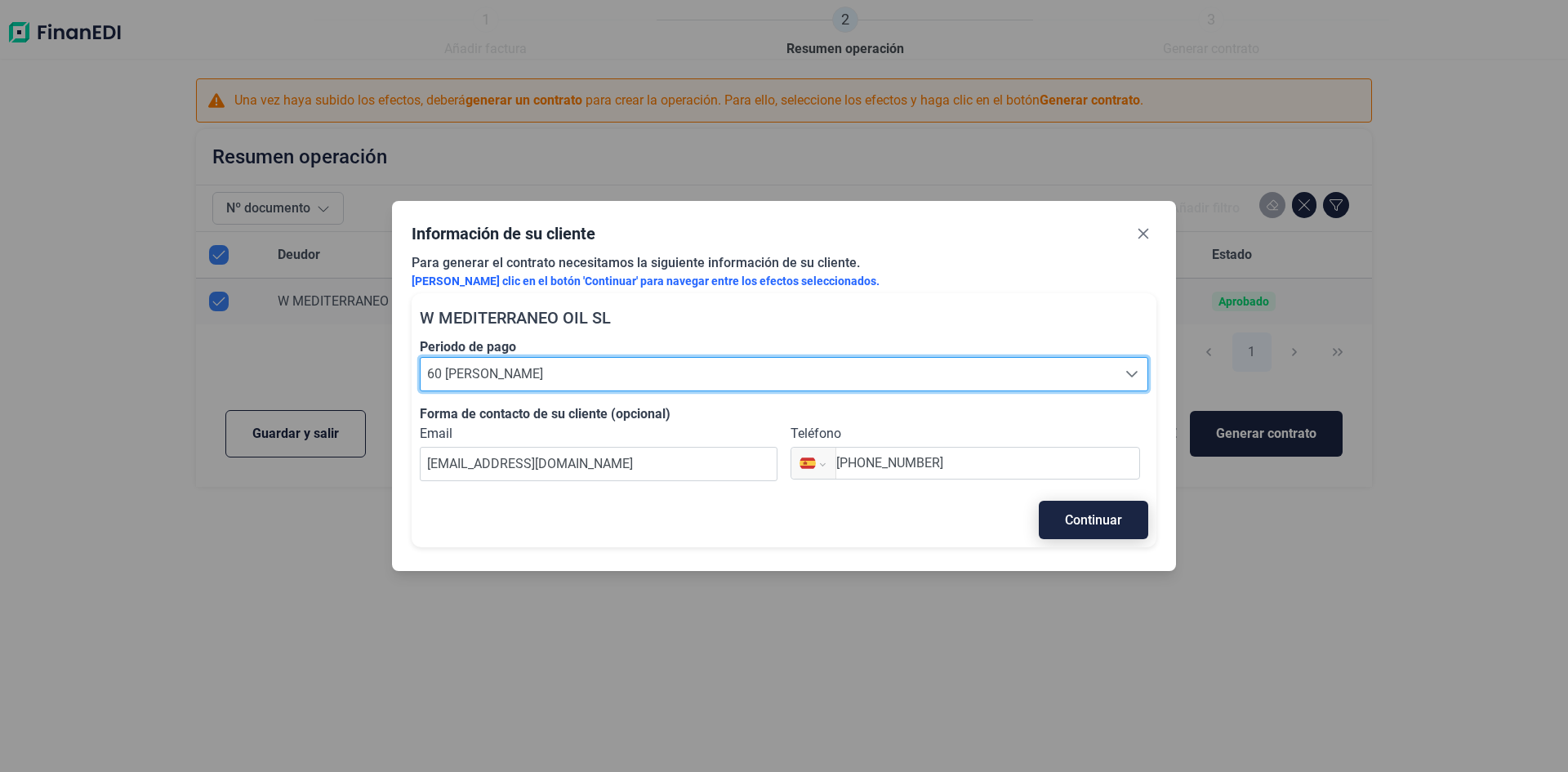
click at [1081, 514] on span "Continuar" at bounding box center [1093, 519] width 57 height 12
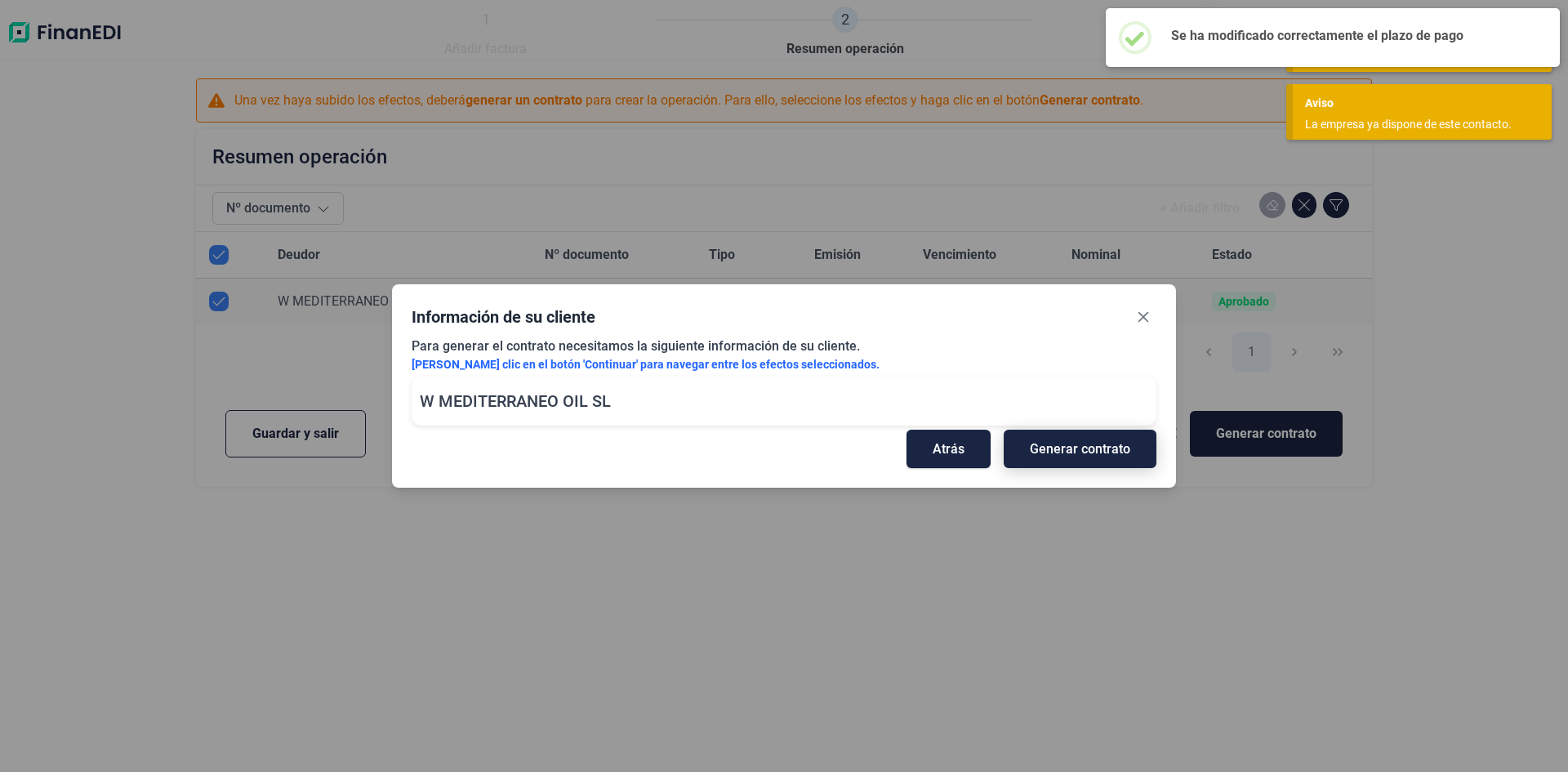
click at [1102, 451] on span "Generar contrato" at bounding box center [1080, 448] width 100 height 12
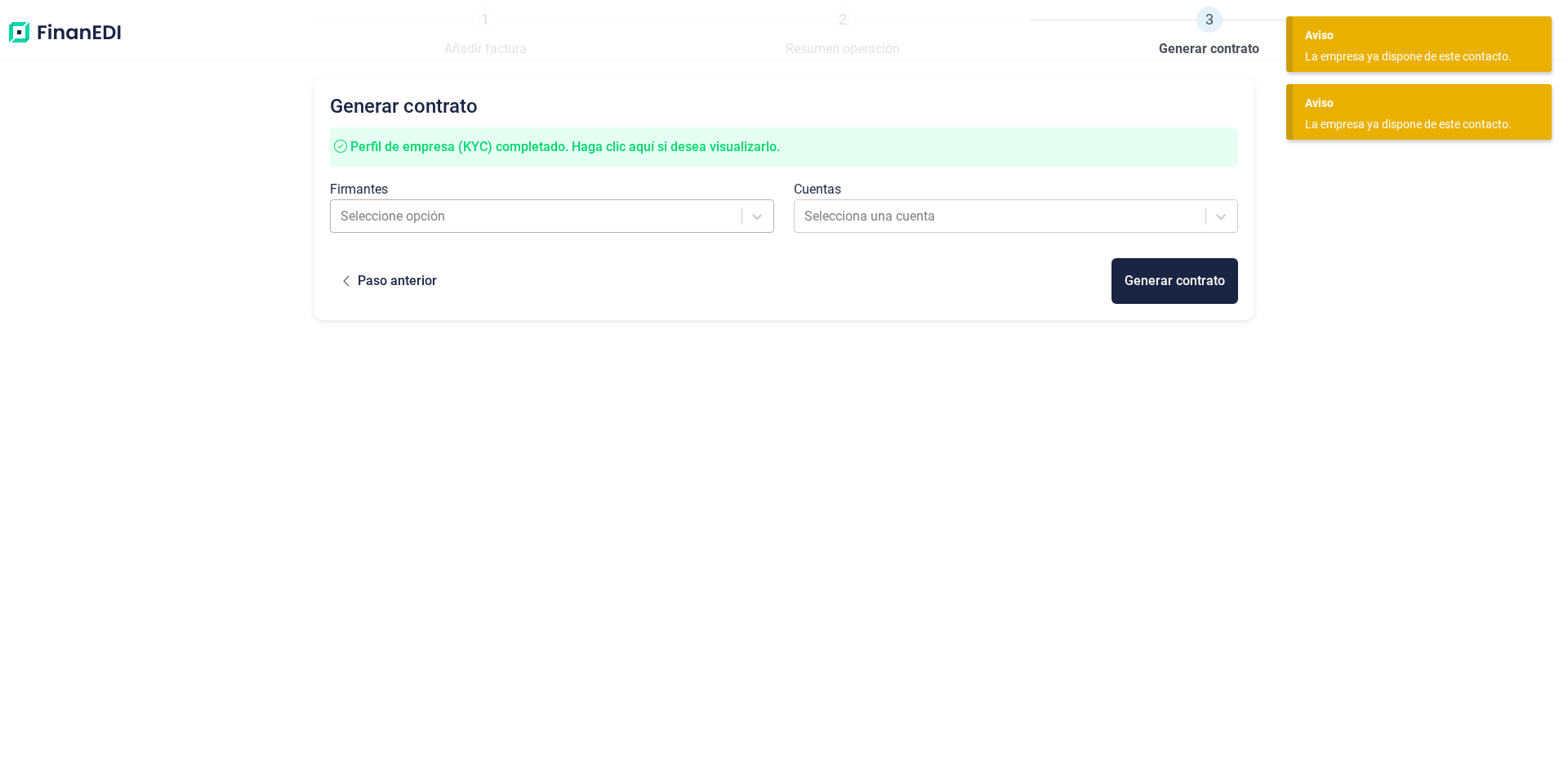
click at [651, 222] on div at bounding box center [537, 216] width 394 height 23
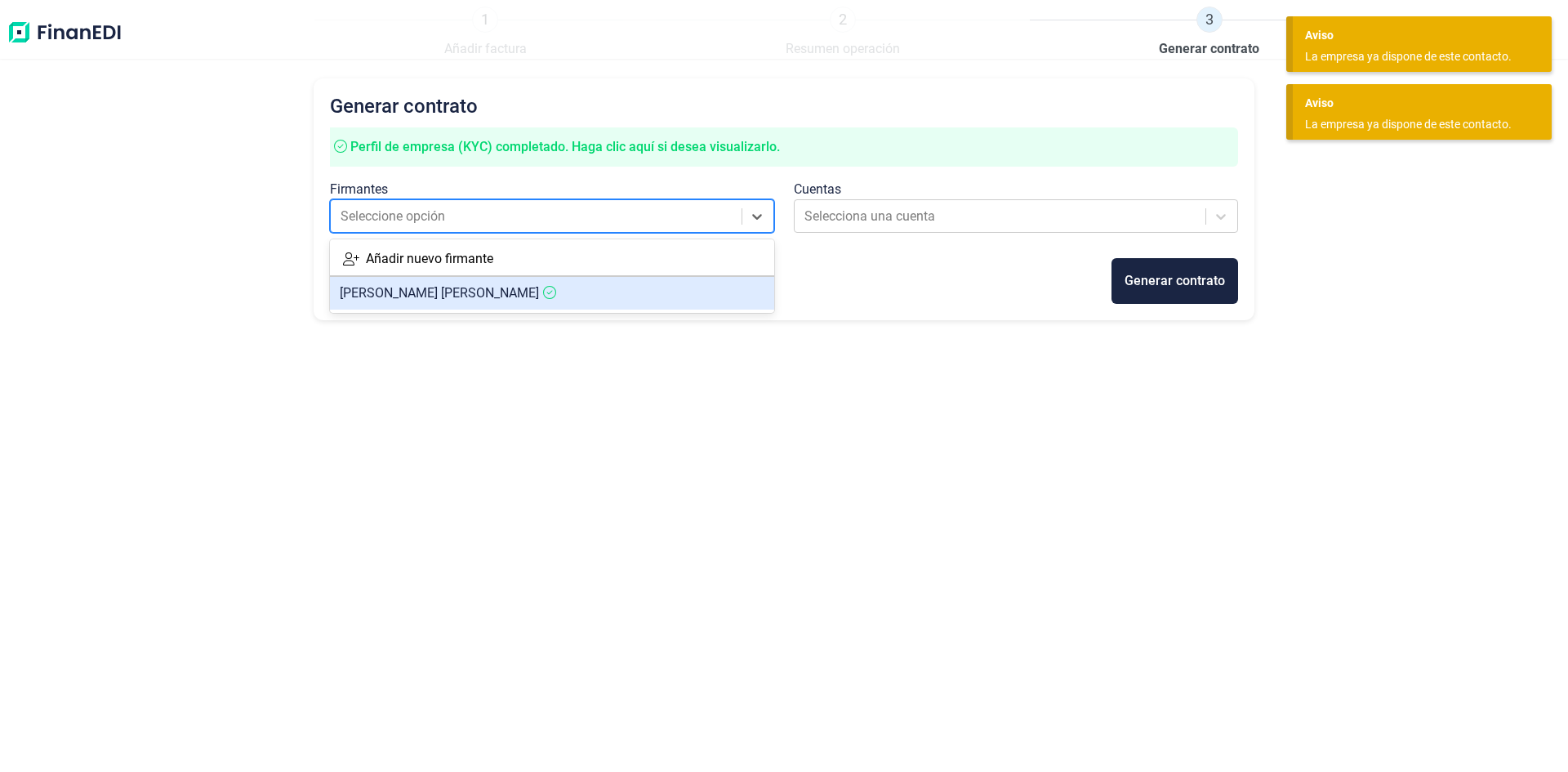
click at [605, 294] on article "[PERSON_NAME] [PERSON_NAME]" at bounding box center [552, 294] width 444 height 33
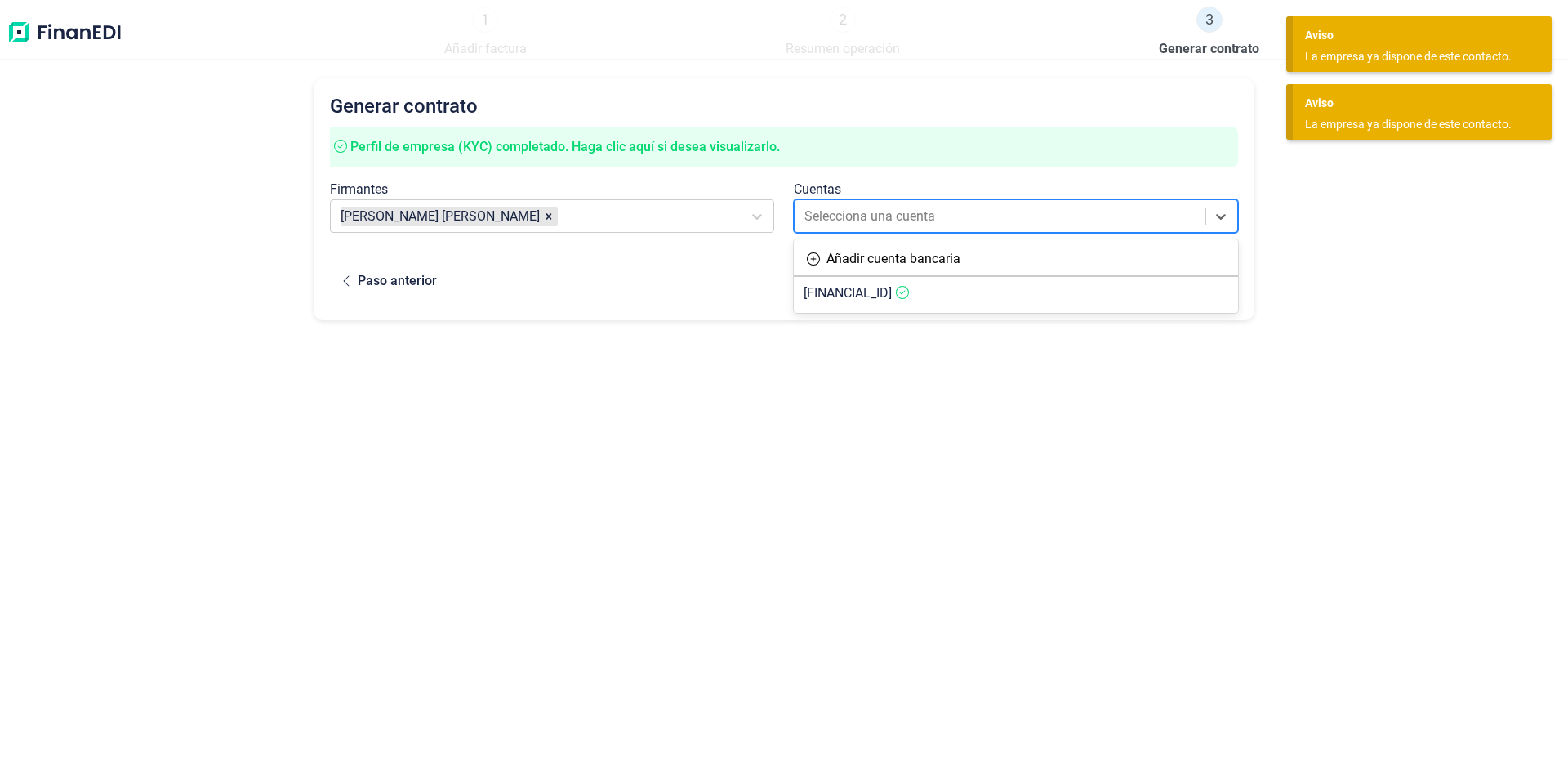
click at [869, 215] on div at bounding box center [1001, 216] width 394 height 23
click at [891, 292] on span "[FINANCIAL_ID]" at bounding box center [848, 293] width 88 height 16
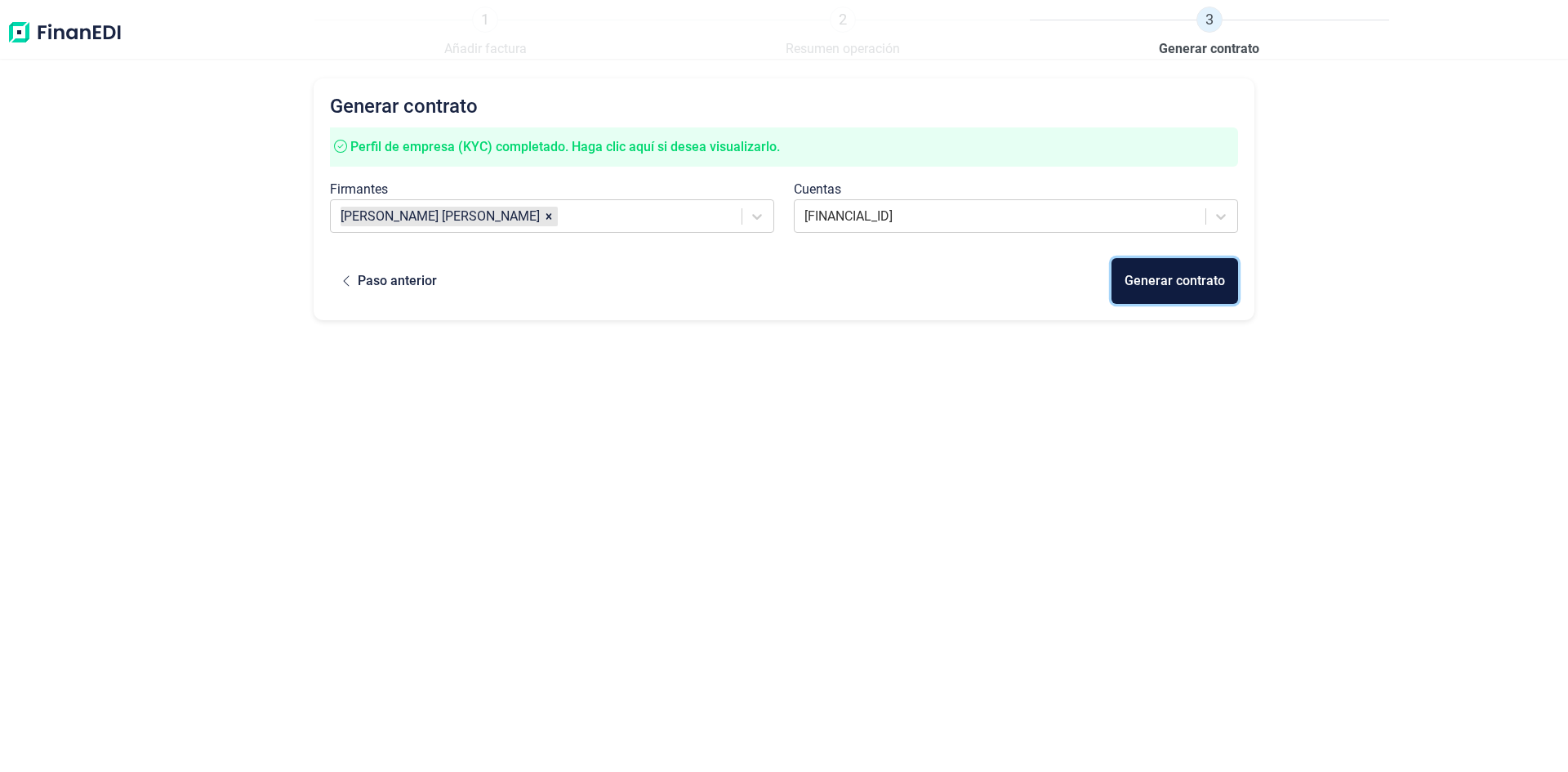
click at [1185, 273] on div "Generar contrato" at bounding box center [1173, 281] width 100 height 19
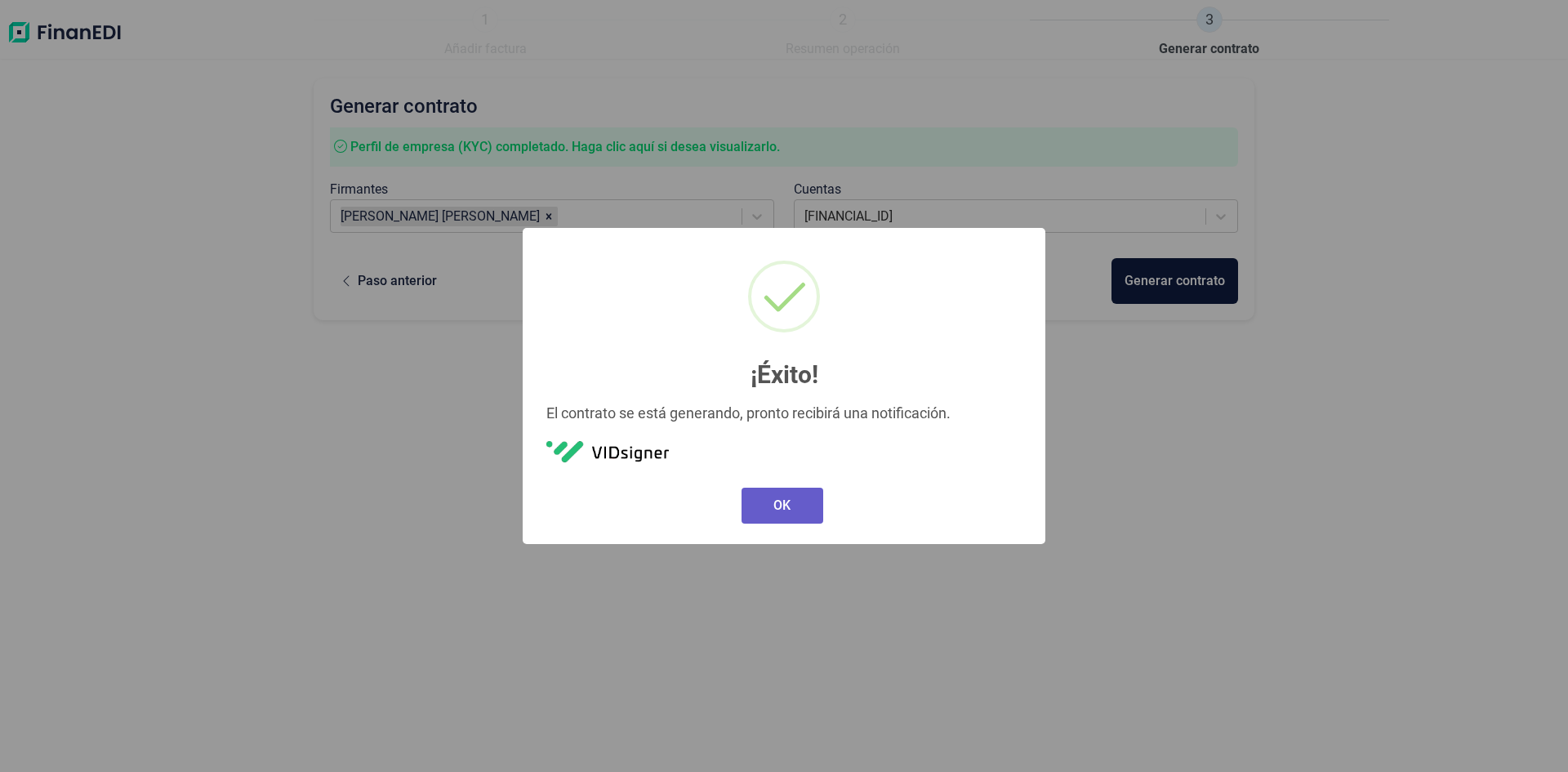
click at [783, 502] on button "OK" at bounding box center [782, 505] width 82 height 36
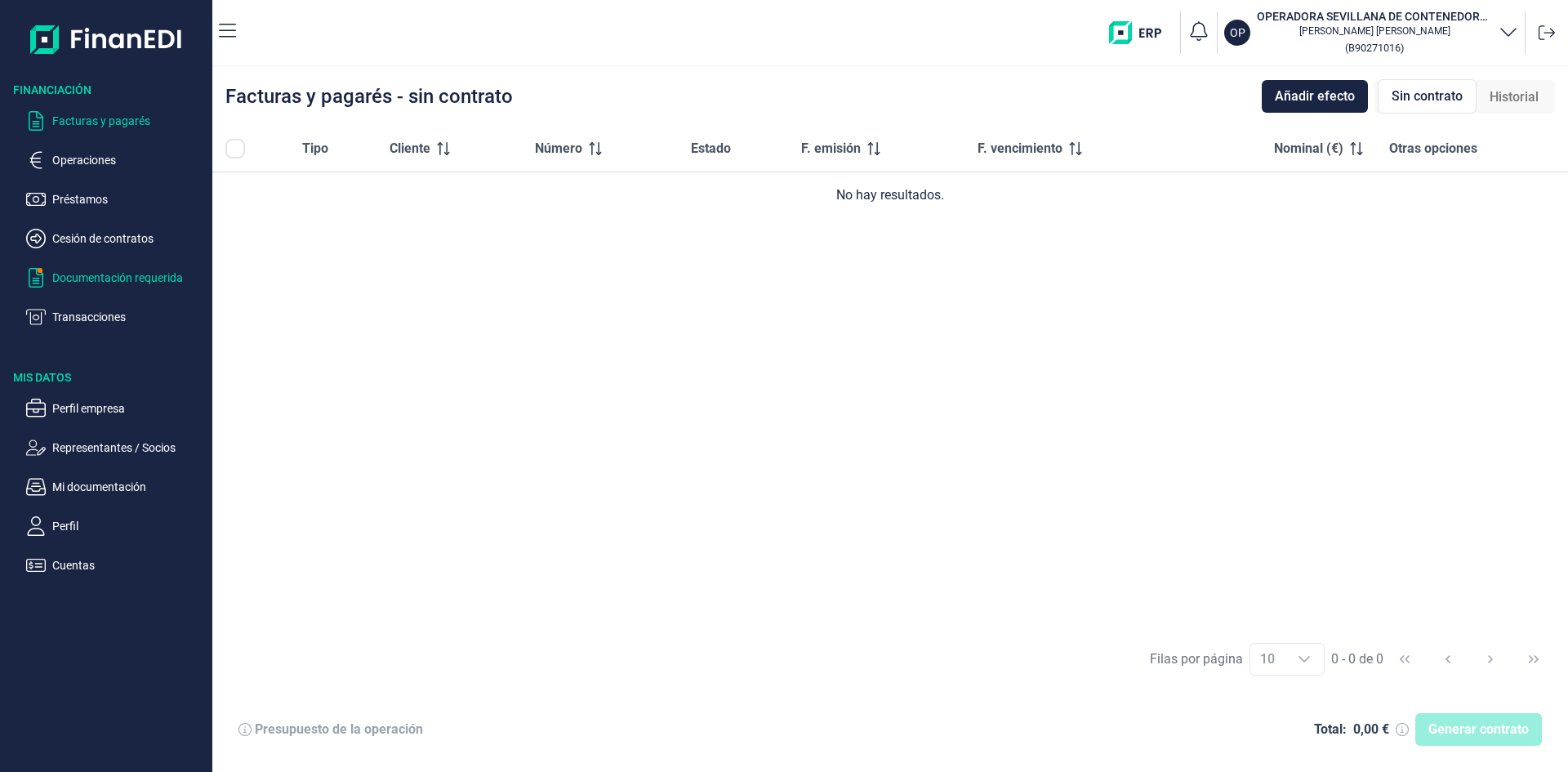
click at [108, 285] on p "Documentación requerida" at bounding box center [129, 277] width 154 height 19
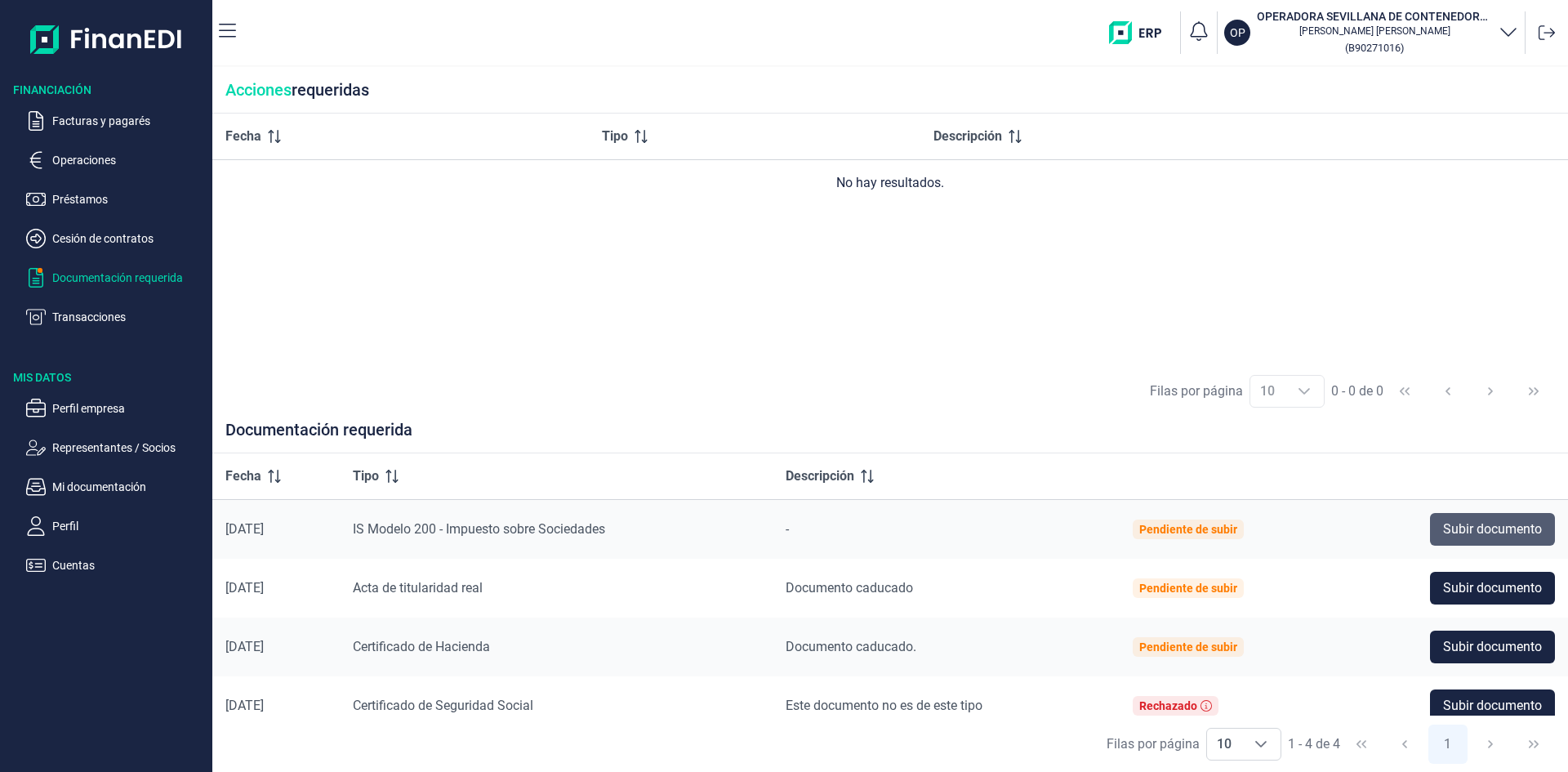
click at [1508, 529] on span "Subir documento" at bounding box center [1492, 529] width 98 height 19
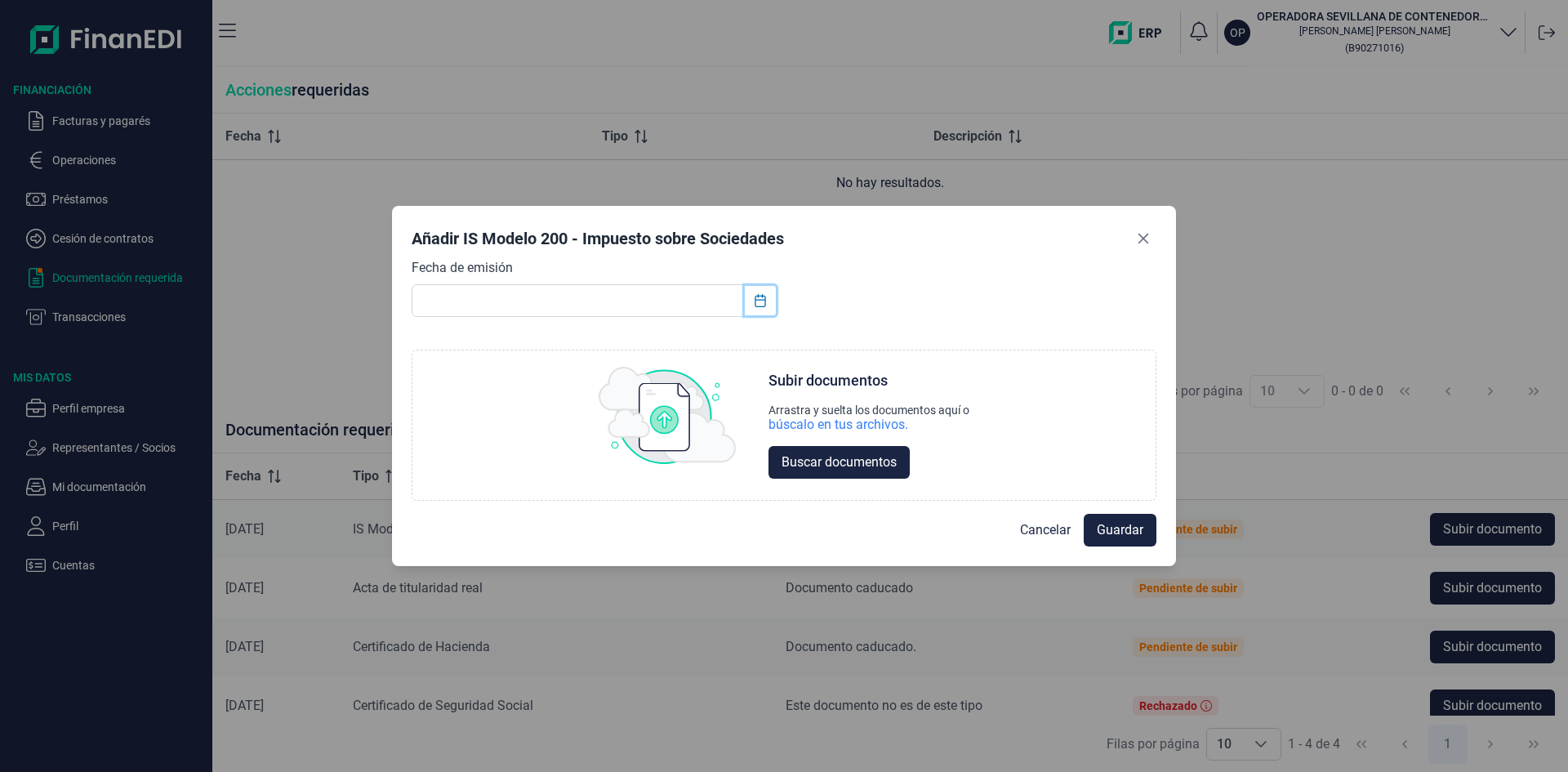
click at [760, 299] on icon "Choose Date" at bounding box center [760, 301] width 11 height 13
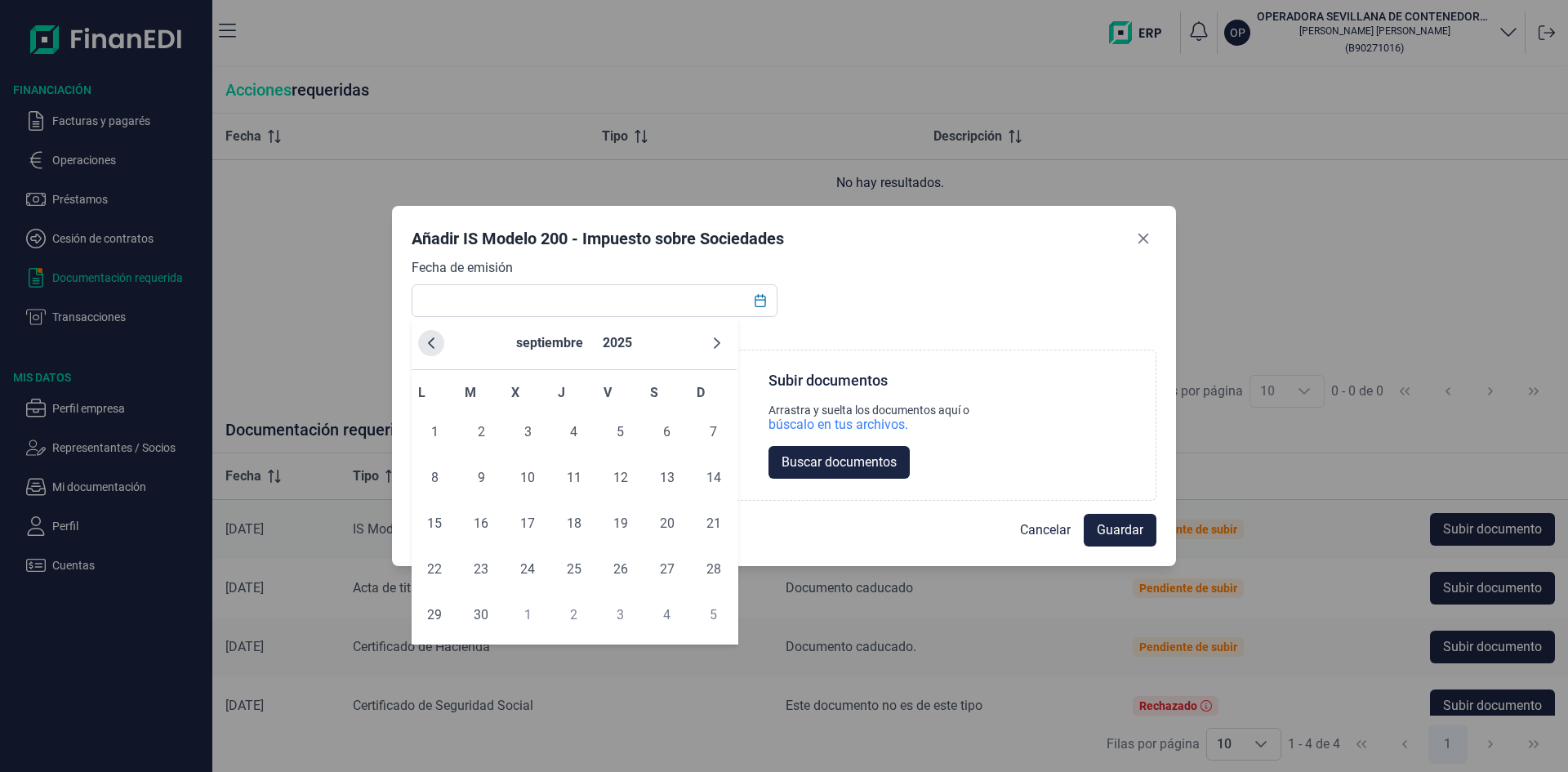
click at [431, 334] on button "Previous Month" at bounding box center [431, 343] width 26 height 26
click at [761, 299] on icon "Choose Date" at bounding box center [760, 301] width 11 height 13
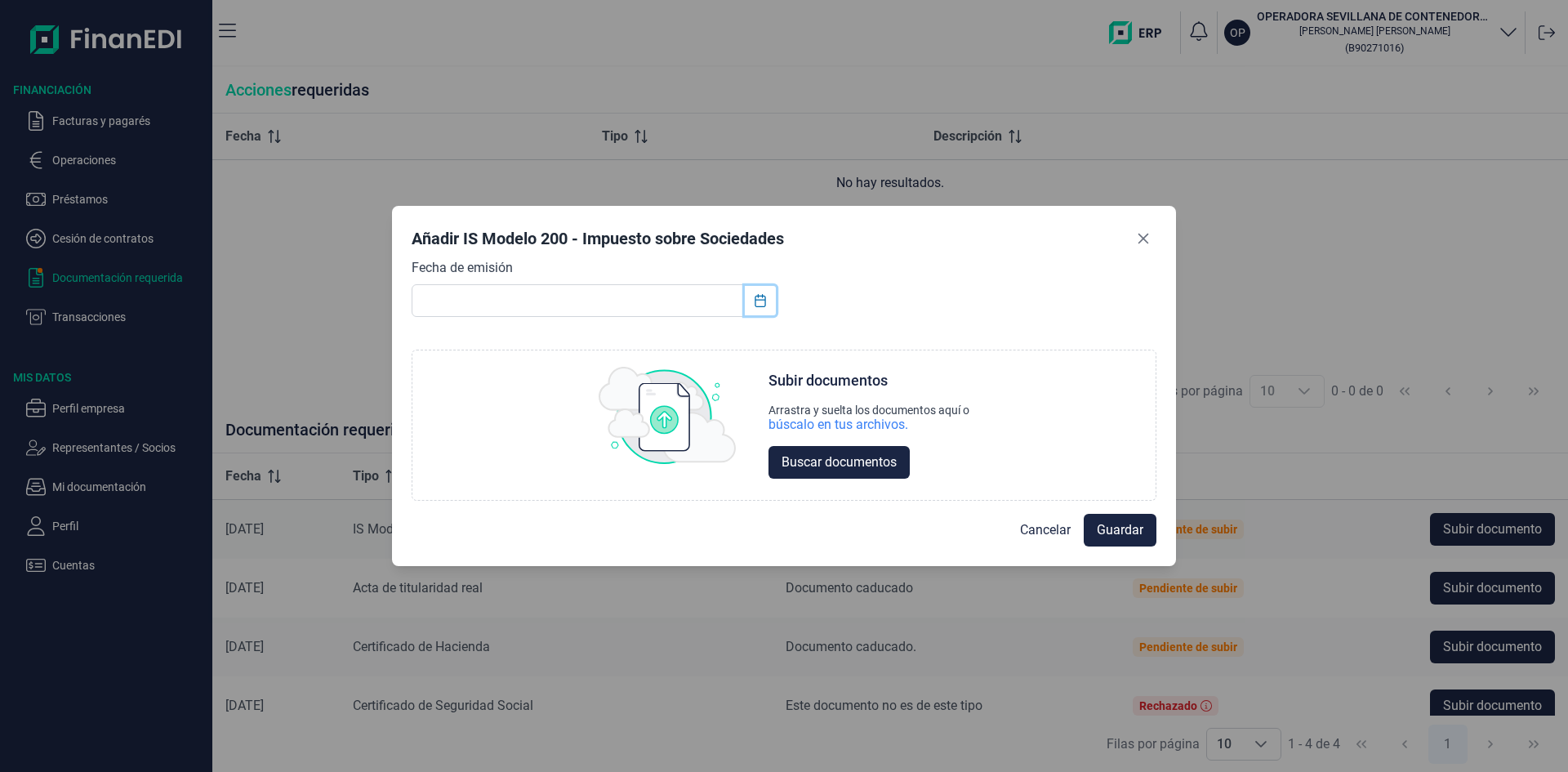
click at [761, 299] on icon "Choose Date" at bounding box center [760, 301] width 11 height 13
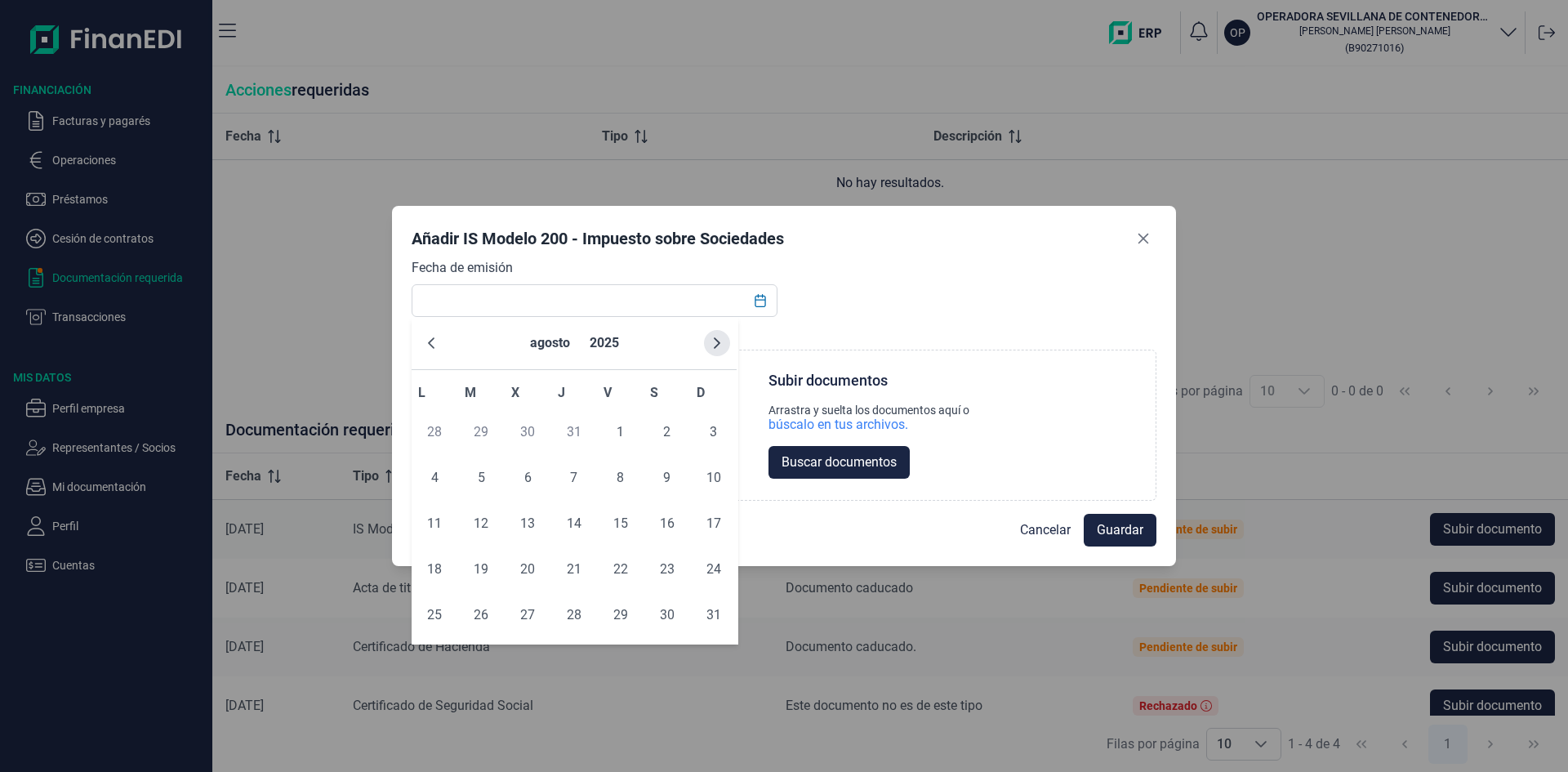
click at [723, 348] on icon "Next Month" at bounding box center [716, 343] width 13 height 13
click at [622, 523] on span "19" at bounding box center [621, 524] width 33 height 33
type input "[DATE]"
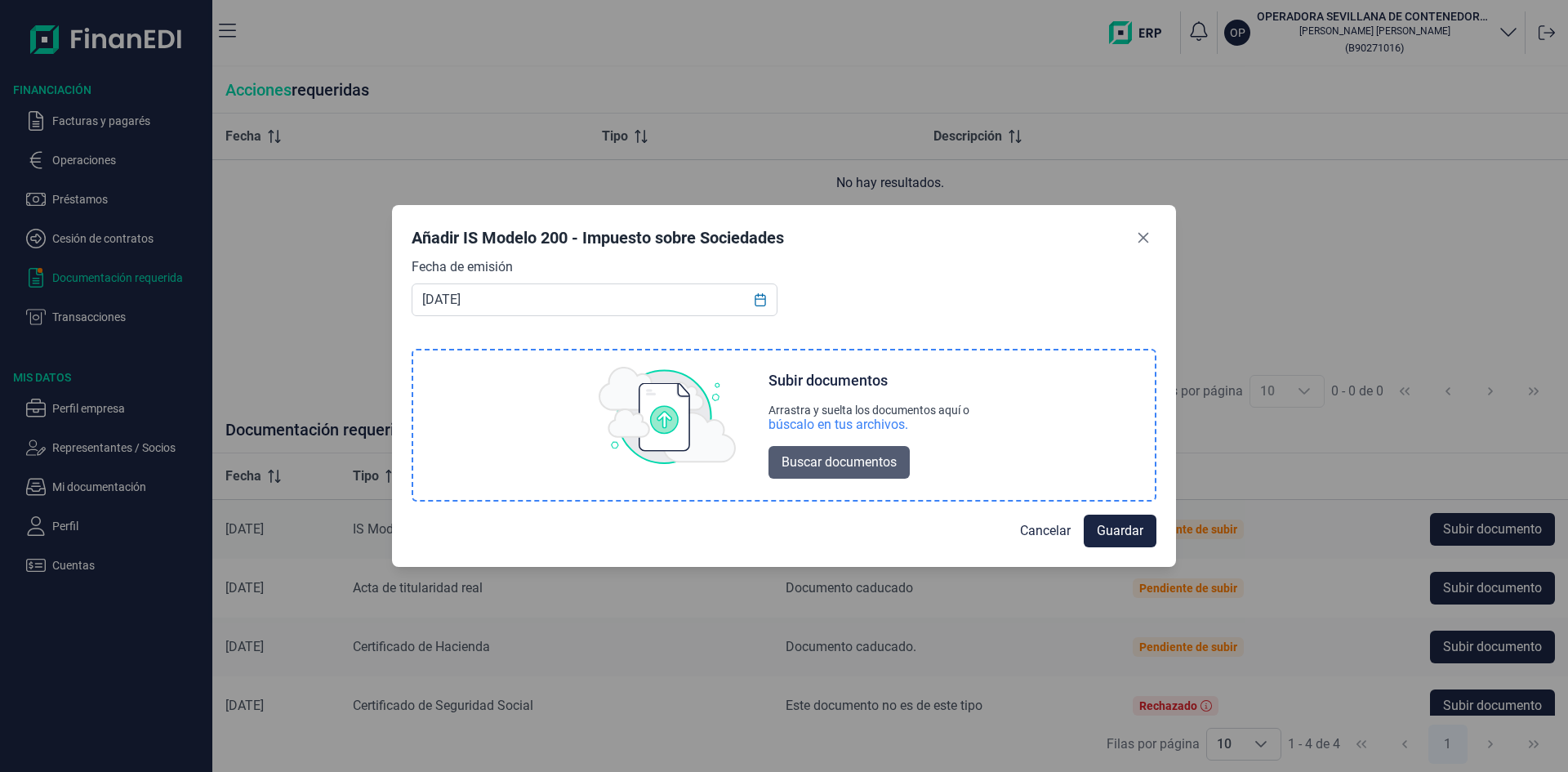
click at [861, 464] on span "Buscar documentos" at bounding box center [839, 462] width 115 height 19
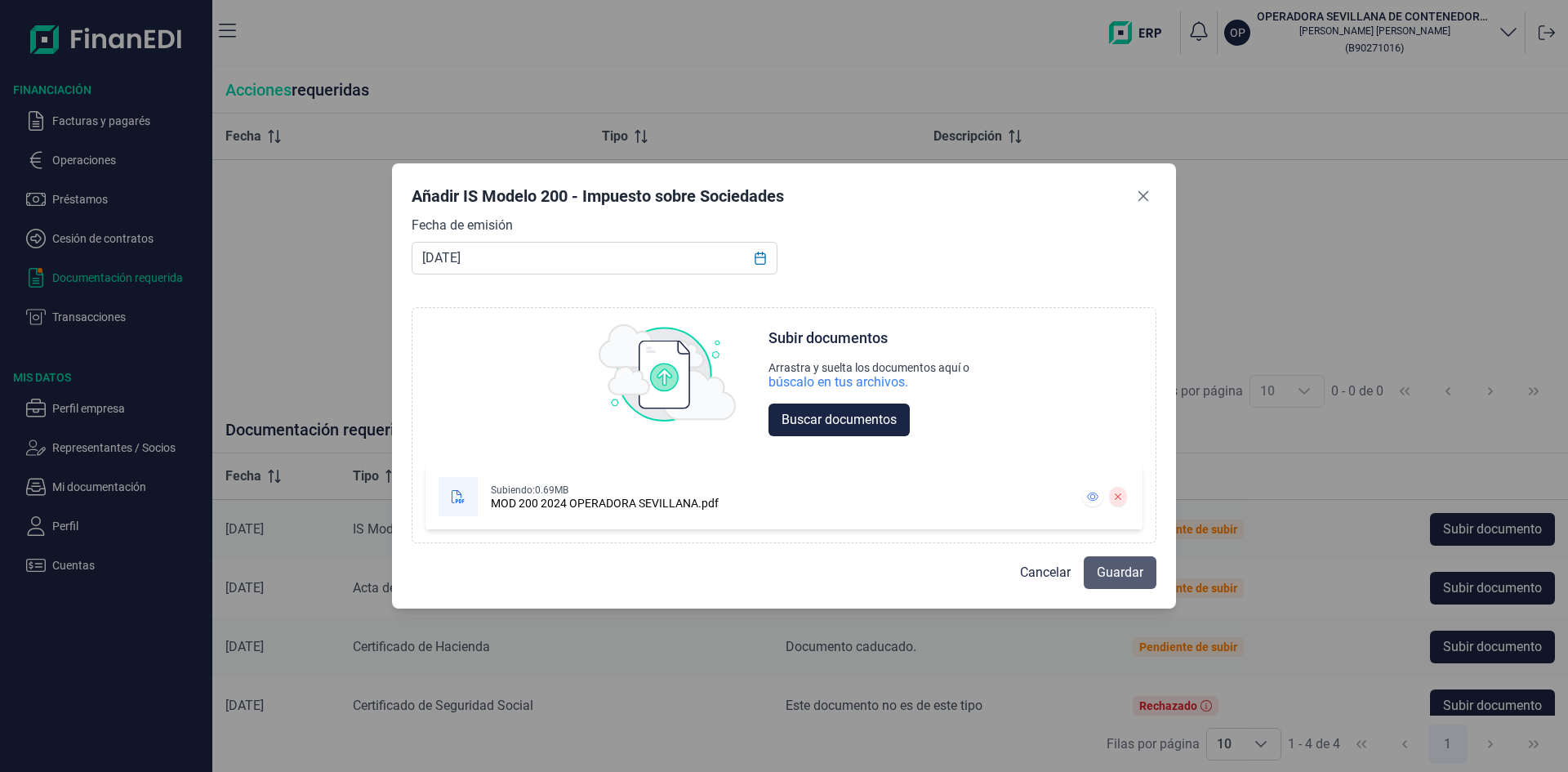
click at [1123, 579] on span "Guardar" at bounding box center [1119, 572] width 47 height 19
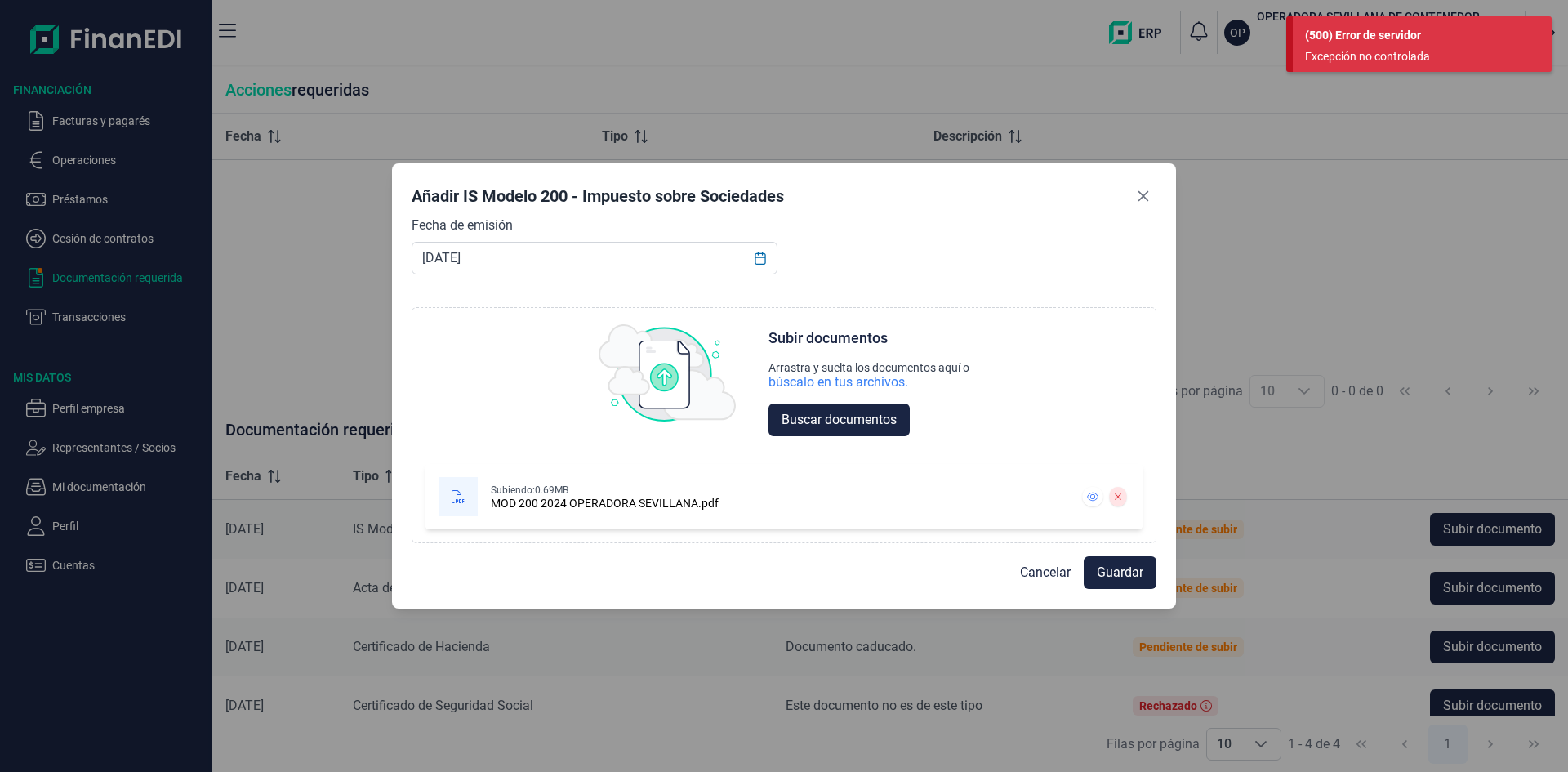
click at [1322, 224] on div "Añadir IS Modelo 200 - Impuesto sobre Sociedades Fecha de emisión [DATE] Choose…" at bounding box center [784, 386] width 1568 height 772
click at [1146, 190] on icon "Close" at bounding box center [1143, 196] width 13 height 13
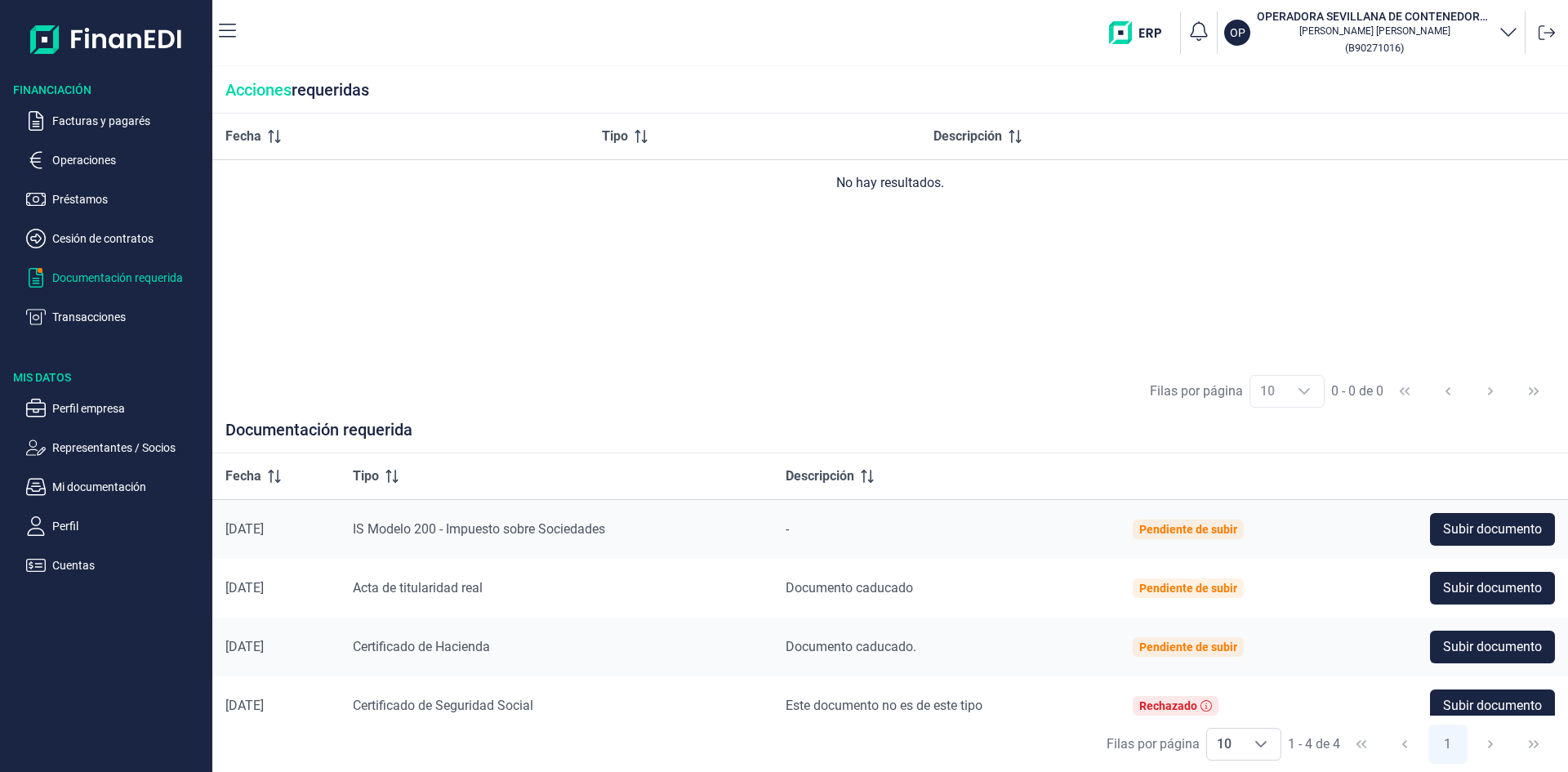
click at [1506, 28] on icon "button" at bounding box center [1507, 30] width 19 height 19
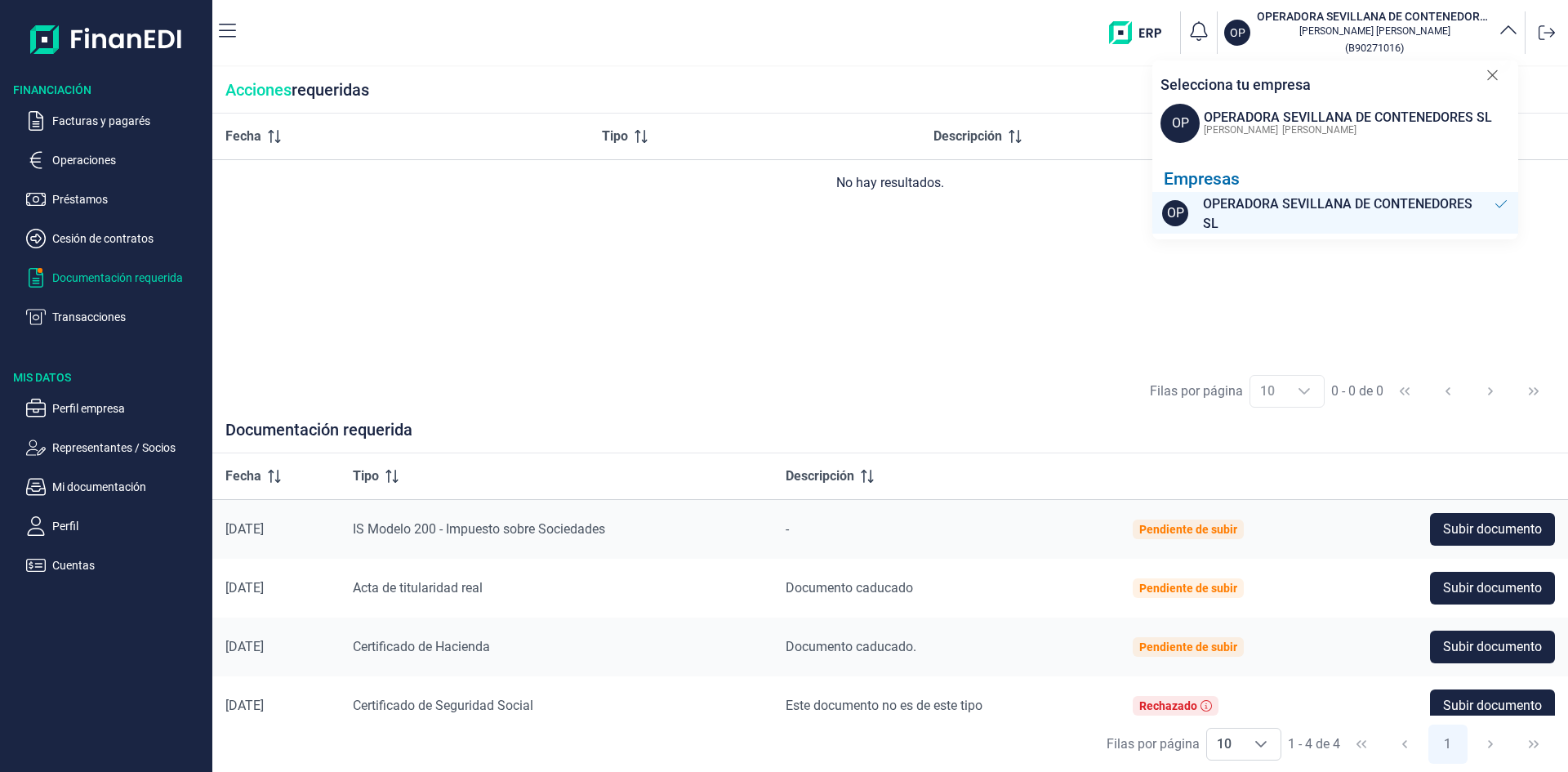
click at [1252, 304] on div "Fecha Tipo Descripción No hay resultados." at bounding box center [890, 238] width 1356 height 250
click at [1129, 238] on div "Fecha Tipo Descripción No hay resultados." at bounding box center [890, 238] width 1356 height 250
click at [90, 271] on p "Documentación requerida" at bounding box center [129, 277] width 154 height 19
click at [36, 273] on span "button" at bounding box center [40, 270] width 8 height 8
click at [860, 272] on div "Fecha Tipo Descripción No hay resultados." at bounding box center [890, 238] width 1356 height 250
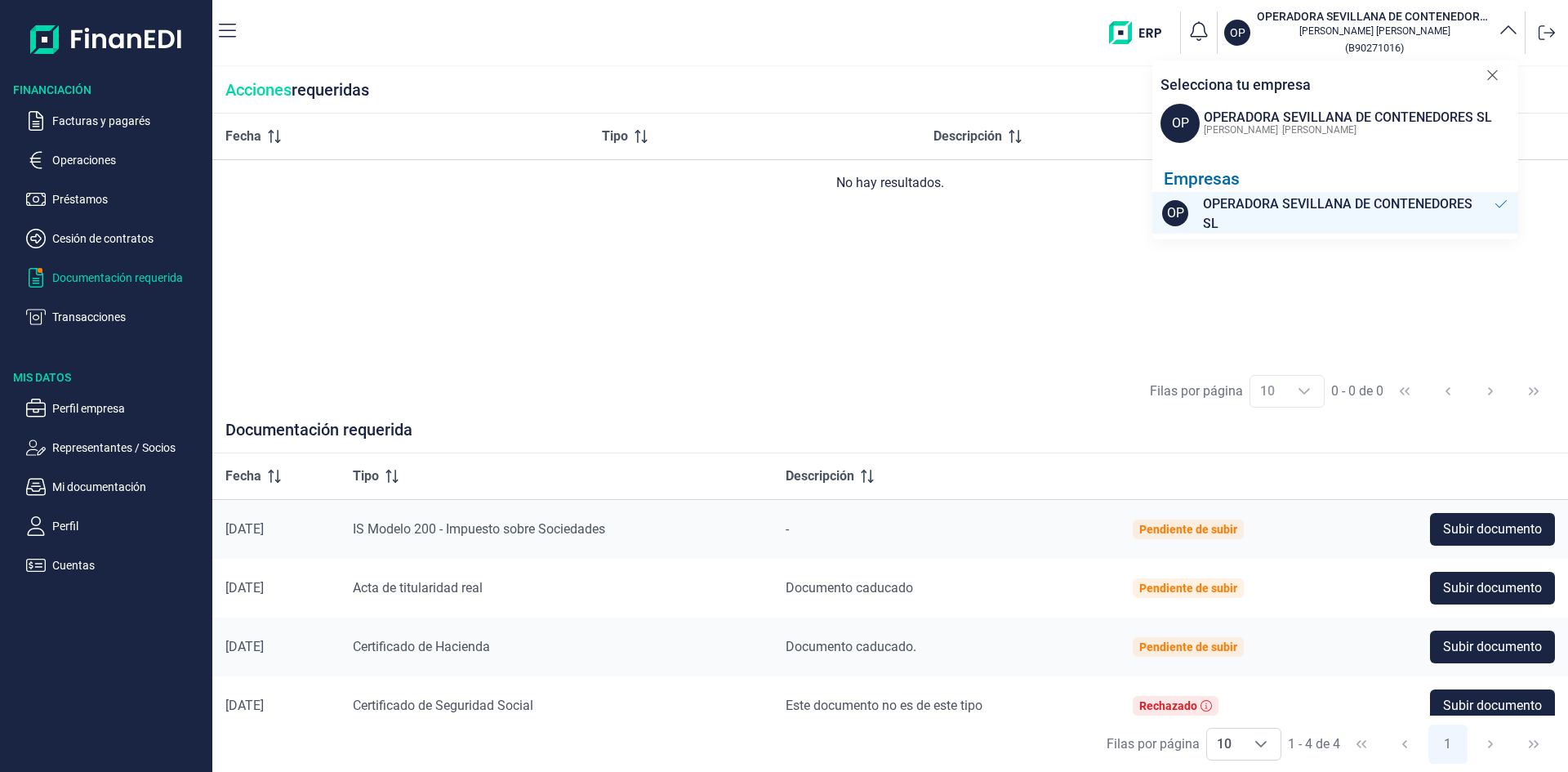
click at [940, 246] on div "Fecha Tipo Descripción No hay resultados." at bounding box center [890, 238] width 1356 height 250
click at [120, 275] on p "Documentación requerida" at bounding box center [129, 277] width 154 height 19
click at [1470, 528] on span "Subir documento" at bounding box center [1492, 529] width 98 height 19
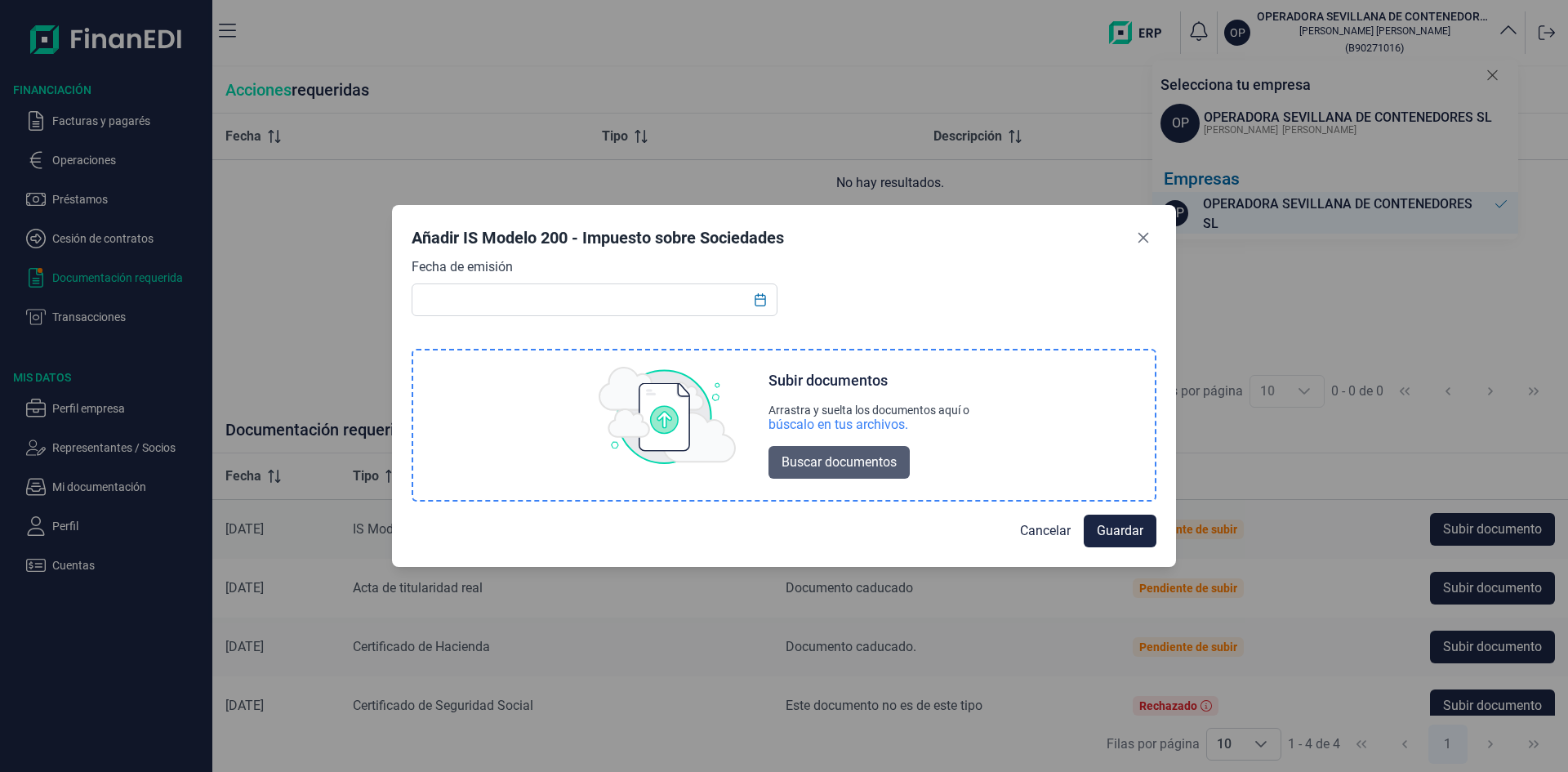
click at [878, 463] on span "Buscar documentos" at bounding box center [839, 462] width 115 height 19
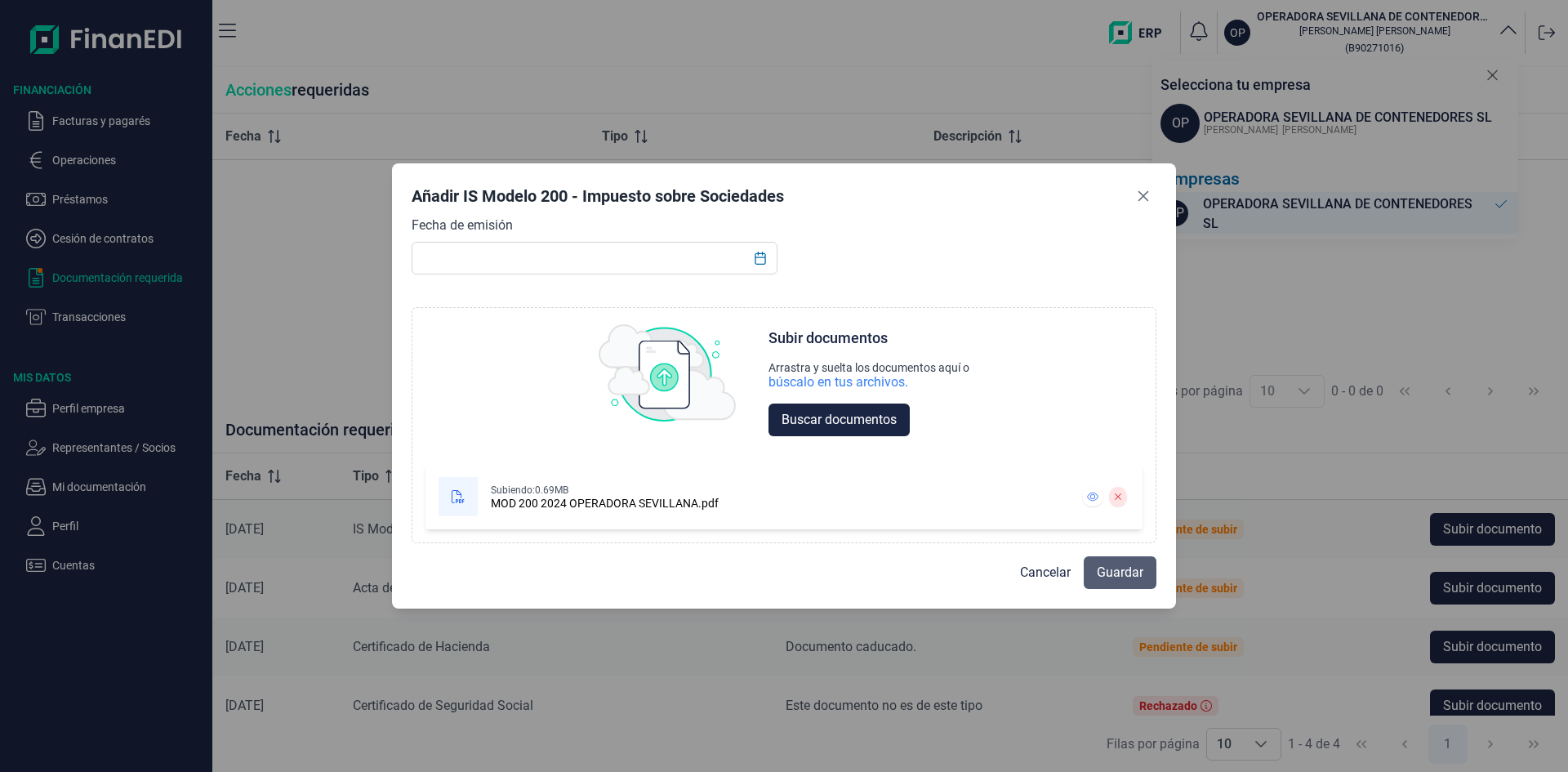
click at [1128, 570] on span "Guardar" at bounding box center [1119, 572] width 47 height 19
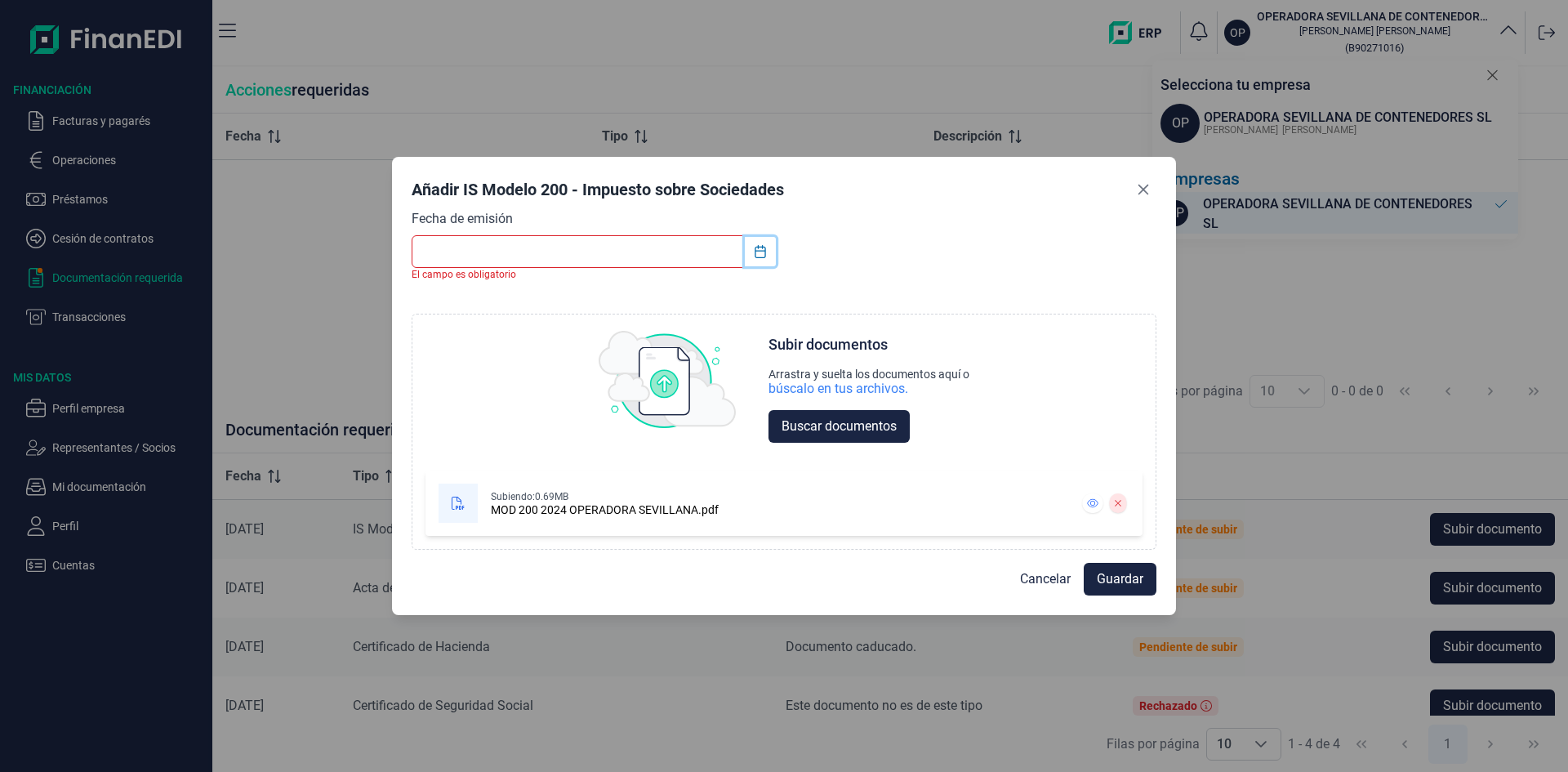
click at [749, 259] on button "Choose Date" at bounding box center [761, 251] width 31 height 29
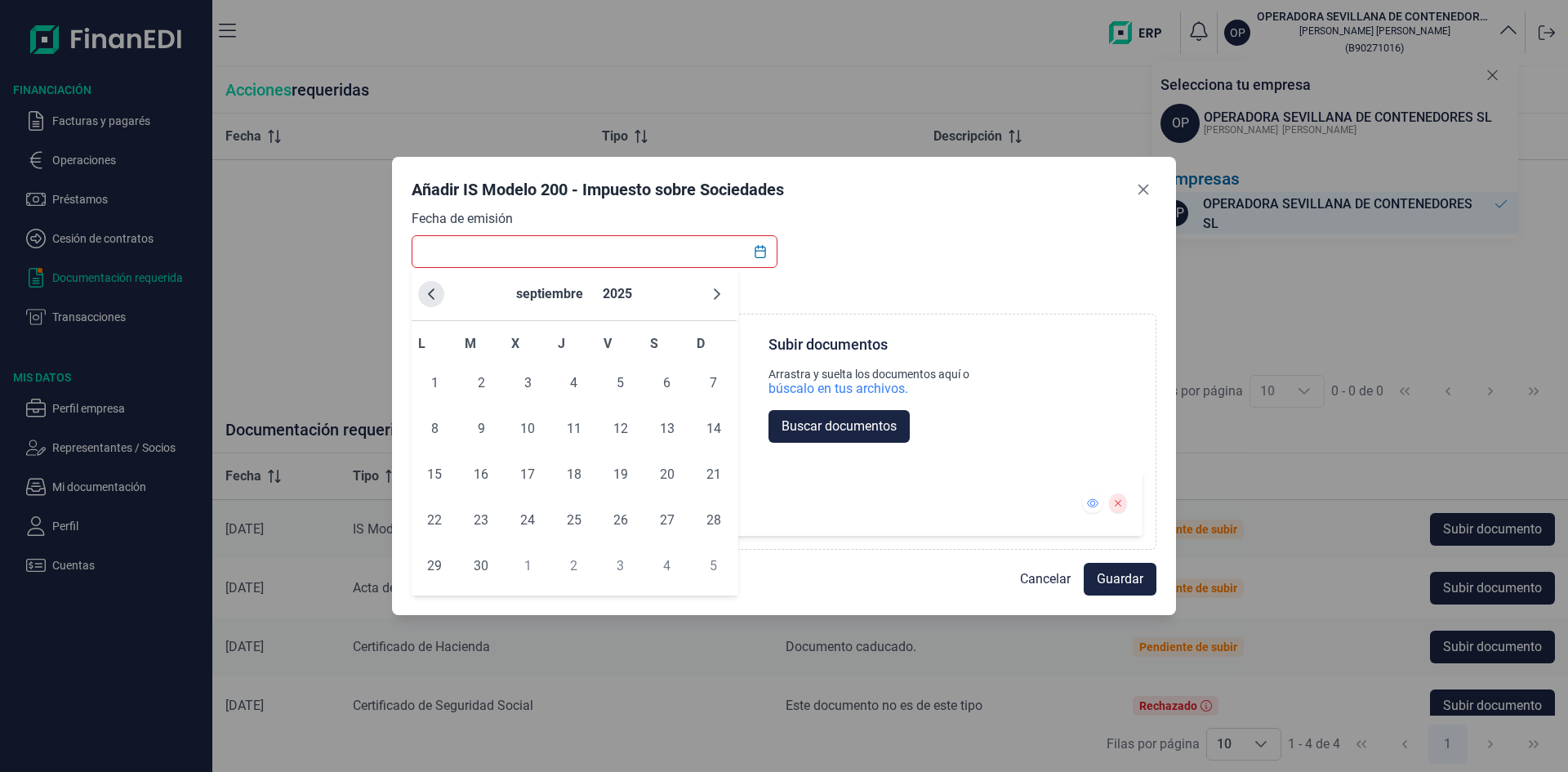
click at [435, 289] on icon "Previous Month" at bounding box center [431, 294] width 13 height 13
click at [630, 518] on span "25" at bounding box center [621, 521] width 33 height 33
type input "25/07/2025"
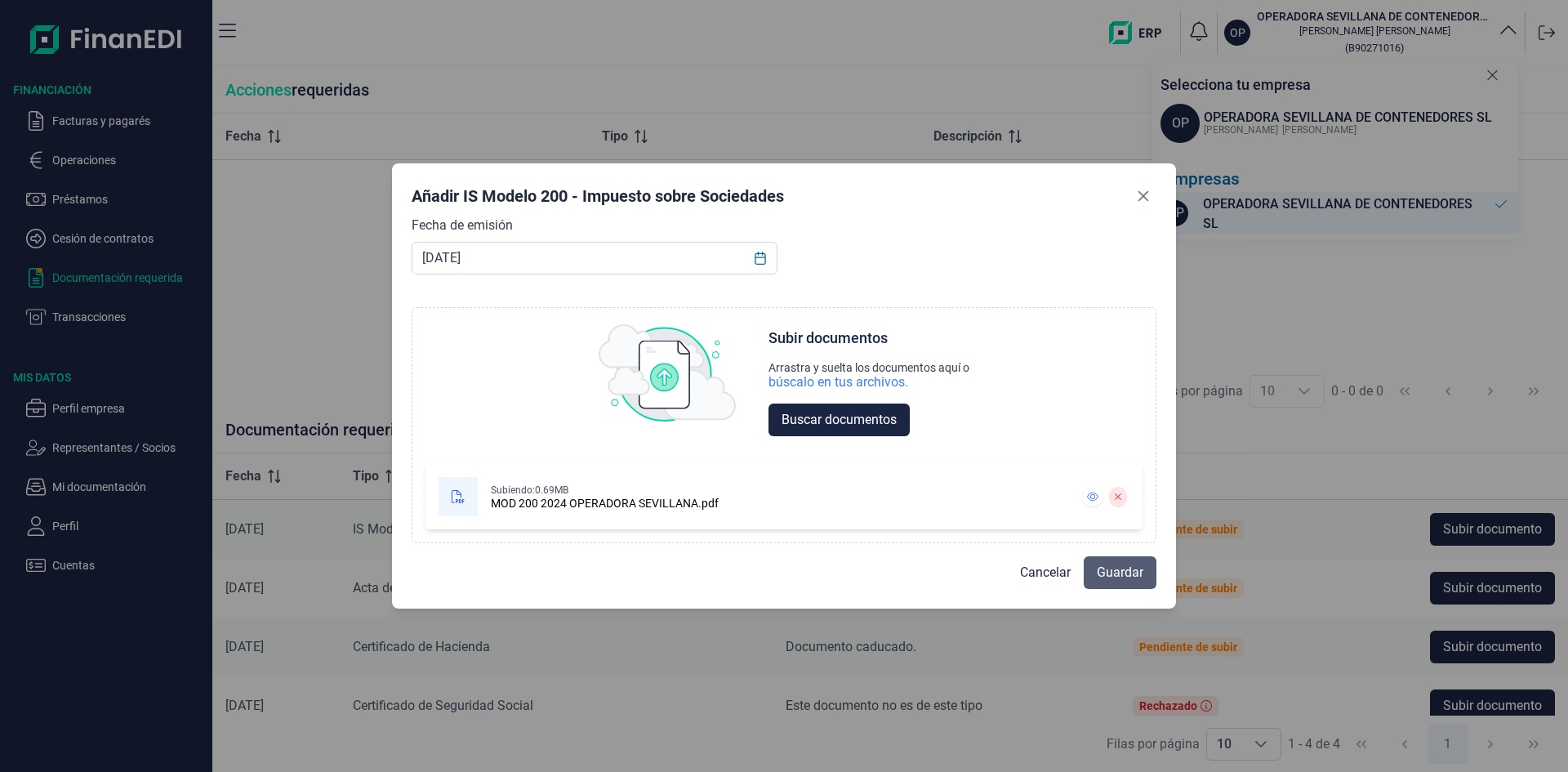
click at [1116, 570] on span "Guardar" at bounding box center [1119, 572] width 47 height 19
click at [1139, 201] on icon "Close" at bounding box center [1144, 196] width 11 height 11
